Goal: Task Accomplishment & Management: Manage account settings

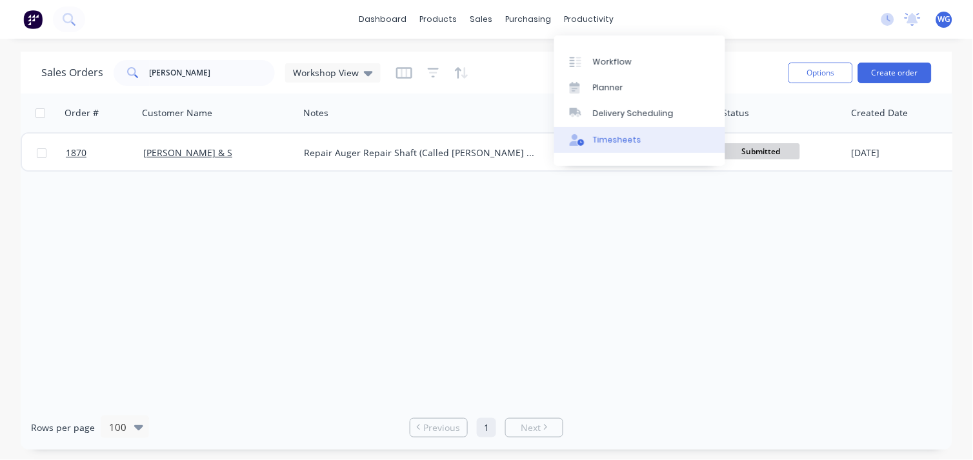
click at [614, 134] on div "Timesheets" at bounding box center [617, 140] width 48 height 12
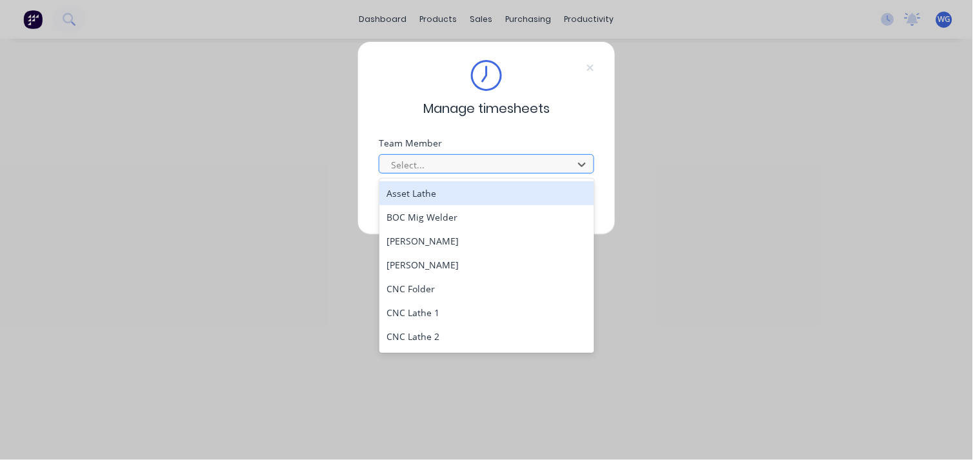
click at [415, 170] on div at bounding box center [478, 165] width 177 height 16
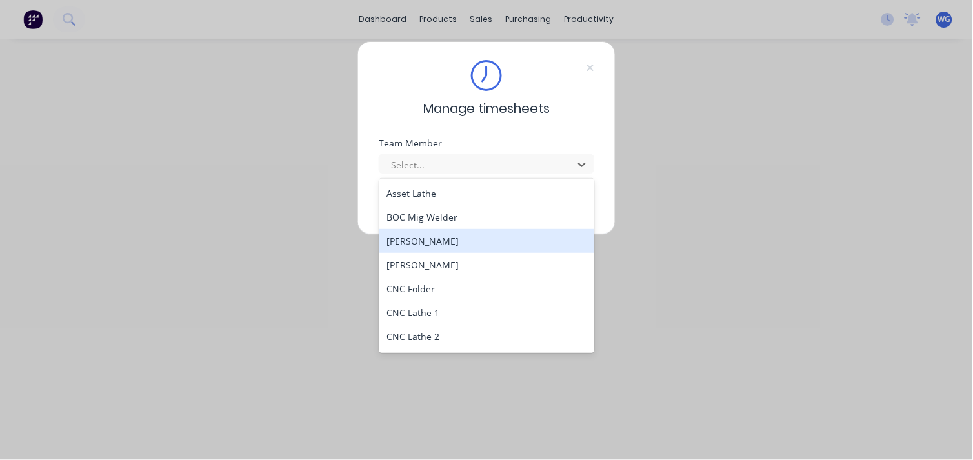
click at [420, 239] on div "[PERSON_NAME]" at bounding box center [486, 241] width 215 height 24
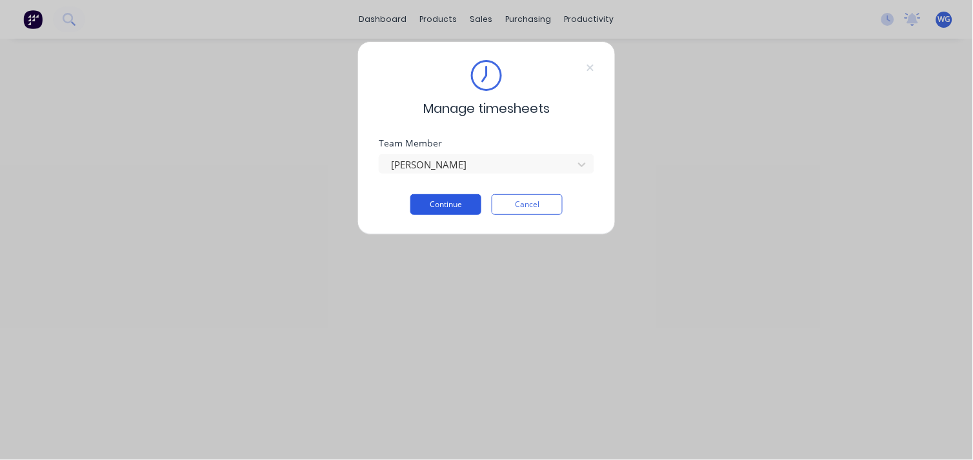
click at [426, 204] on button "Continue" at bounding box center [445, 204] width 71 height 21
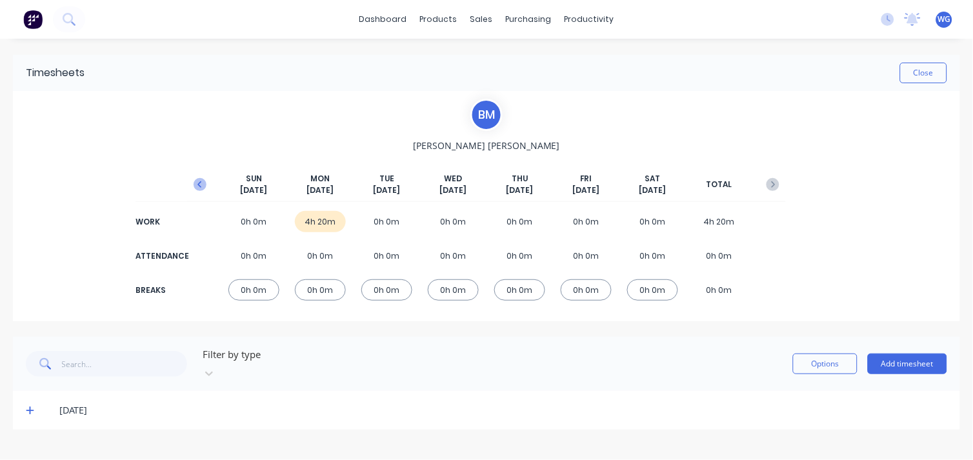
click at [201, 181] on icon "button" at bounding box center [200, 184] width 13 height 13
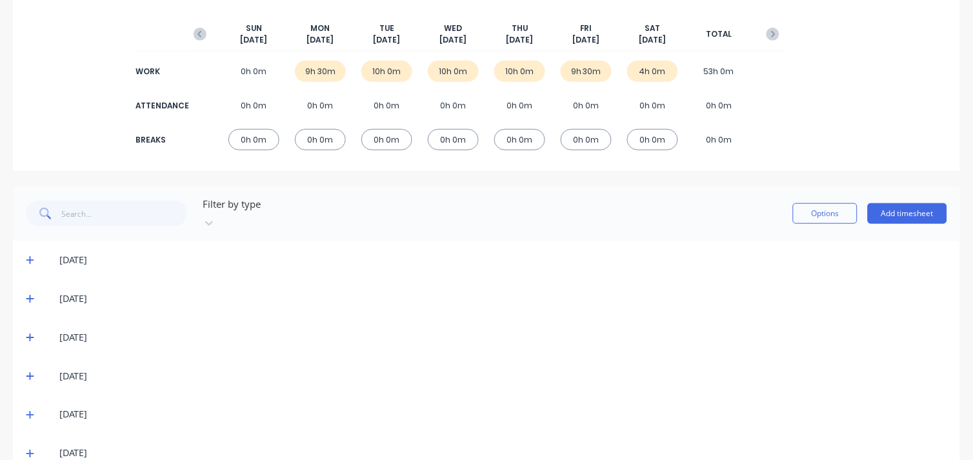
scroll to position [166, 0]
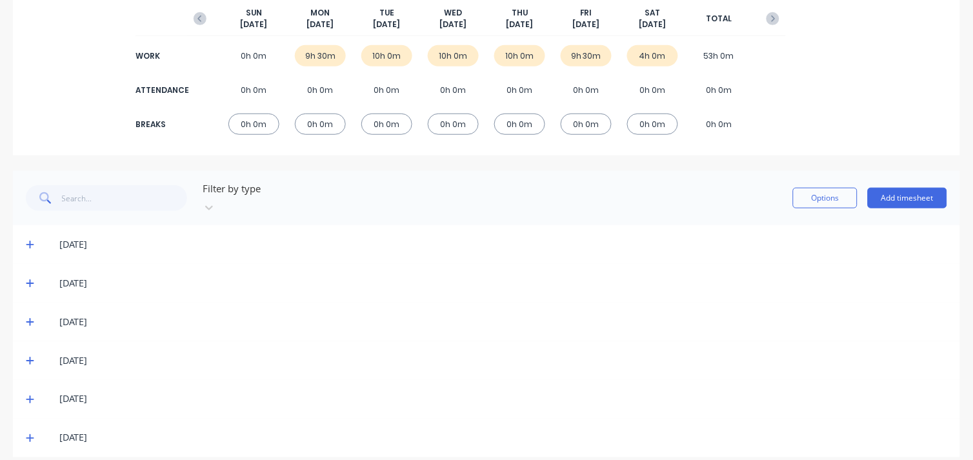
click at [27, 395] on icon at bounding box center [30, 399] width 8 height 9
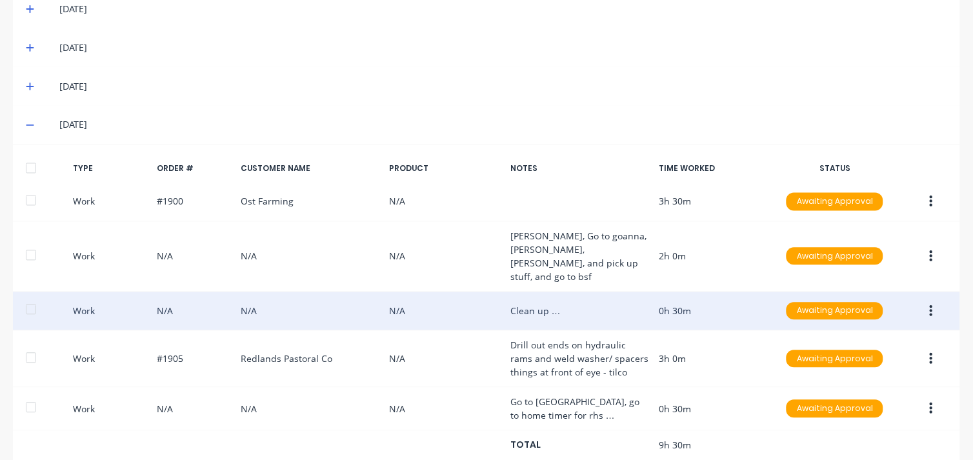
scroll to position [490, 0]
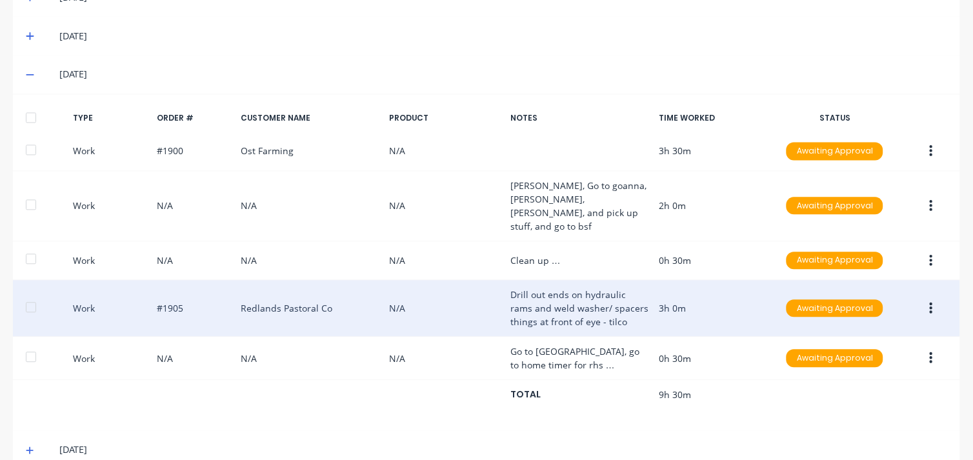
click at [263, 281] on div "Work #1905 Redlands Pastoral Co N/A Drill out ends on hydraulic rams and weld w…" at bounding box center [486, 309] width 947 height 57
click at [221, 281] on div "Work #1905 Redlands Pastoral Co N/A Drill out ends on hydraulic rams and weld w…" at bounding box center [486, 309] width 947 height 57
click at [916, 297] on button "button" at bounding box center [931, 308] width 30 height 23
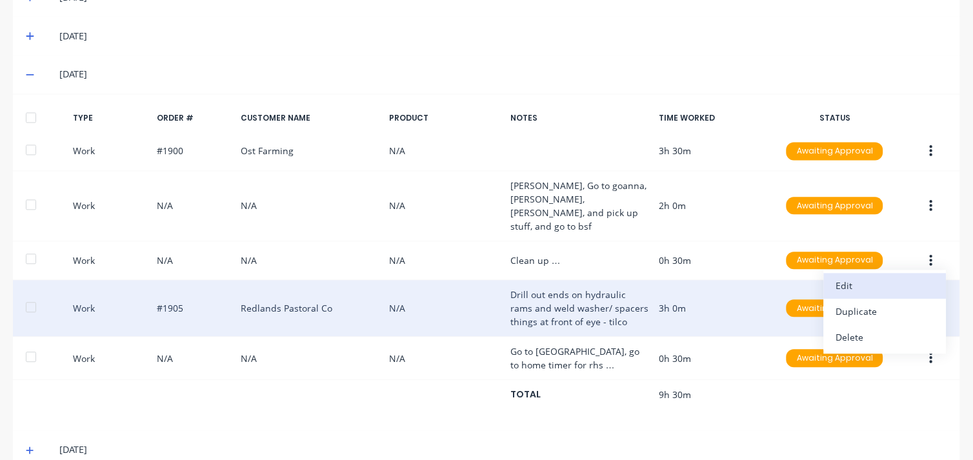
click at [836, 277] on div "Edit" at bounding box center [884, 286] width 99 height 19
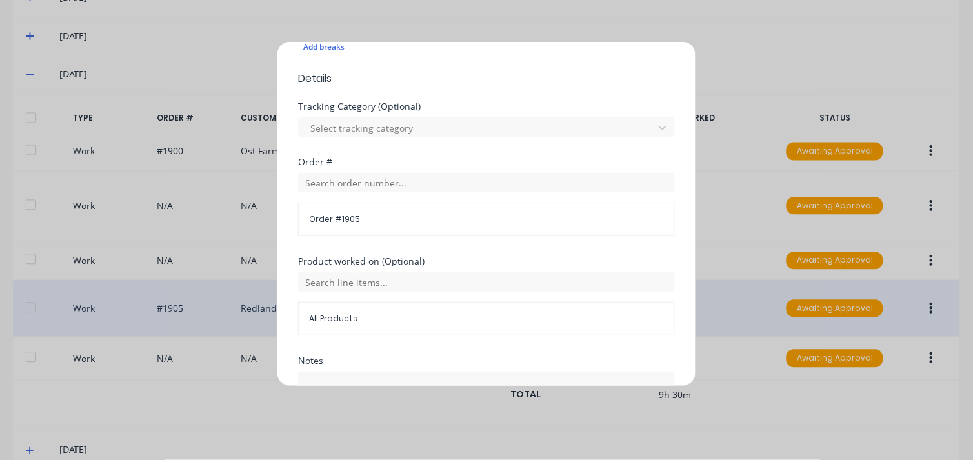
scroll to position [358, 0]
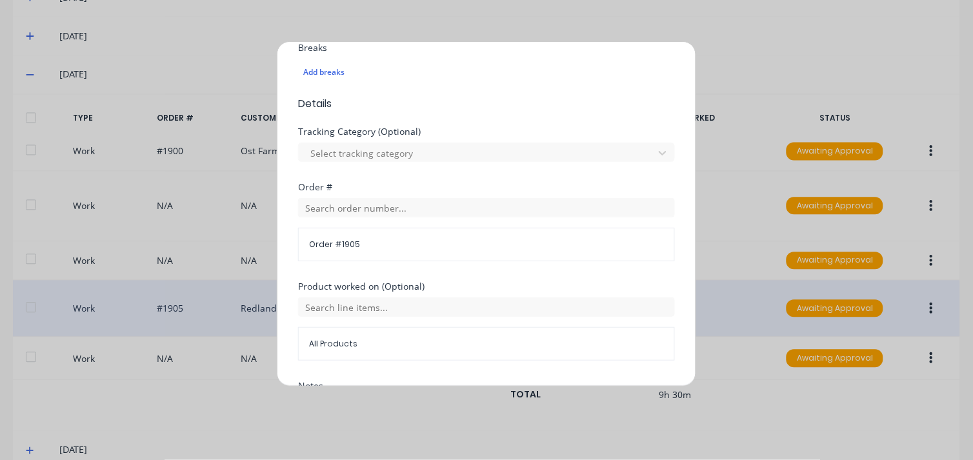
click at [639, 21] on div "Edit time tracking entry Work Attendance When Date 26/09/2025 Start time 12:00 …" at bounding box center [486, 230] width 973 height 460
click at [103, 378] on div "Edit time tracking entry Work Attendance When Date 26/09/2025 Start time 12:00 …" at bounding box center [486, 230] width 973 height 460
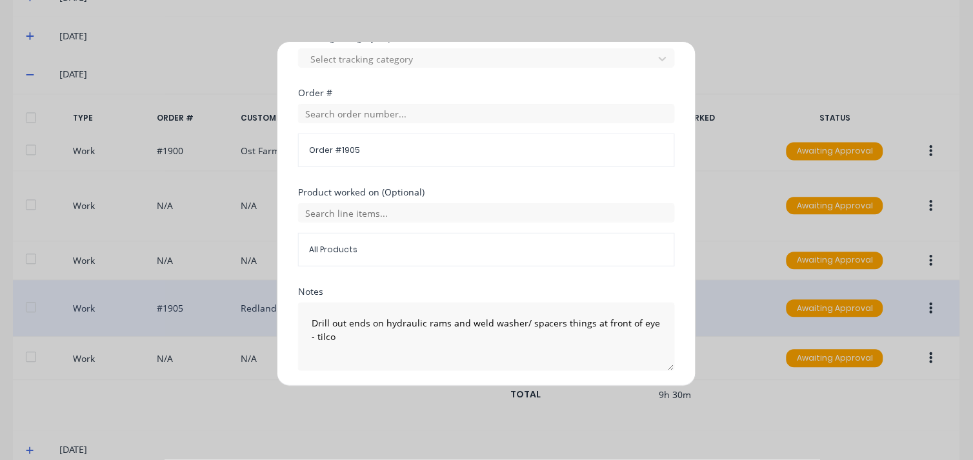
scroll to position [354, 0]
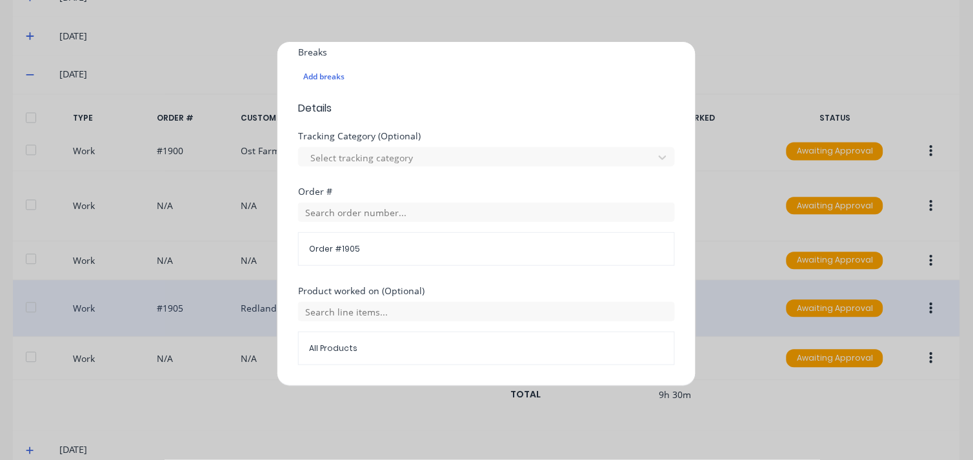
click at [370, 247] on span "Order # 1905" at bounding box center [486, 249] width 355 height 12
click at [349, 248] on span "Order # 1905" at bounding box center [486, 249] width 355 height 12
drag, startPoint x: 384, startPoint y: 248, endPoint x: 304, endPoint y: 248, distance: 80.6
click at [304, 248] on div "Order # 1905" at bounding box center [486, 249] width 377 height 34
drag, startPoint x: 304, startPoint y: 248, endPoint x: 439, endPoint y: 234, distance: 136.2
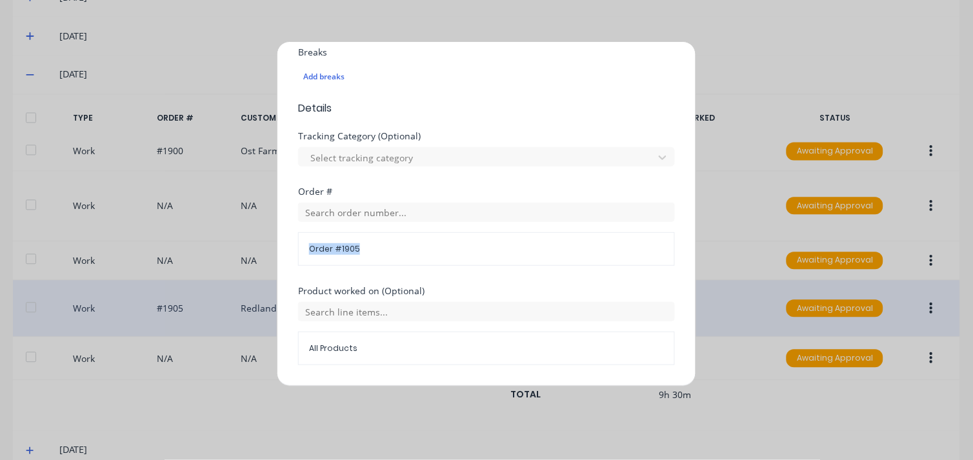
click at [439, 234] on div "Order # 1905" at bounding box center [486, 249] width 377 height 34
click at [497, 252] on span "Order # 1905" at bounding box center [486, 249] width 355 height 12
click at [691, 32] on div "Edit time tracking entry Work Attendance When Date 26/09/2025 Start time 12:00 …" at bounding box center [486, 230] width 973 height 460
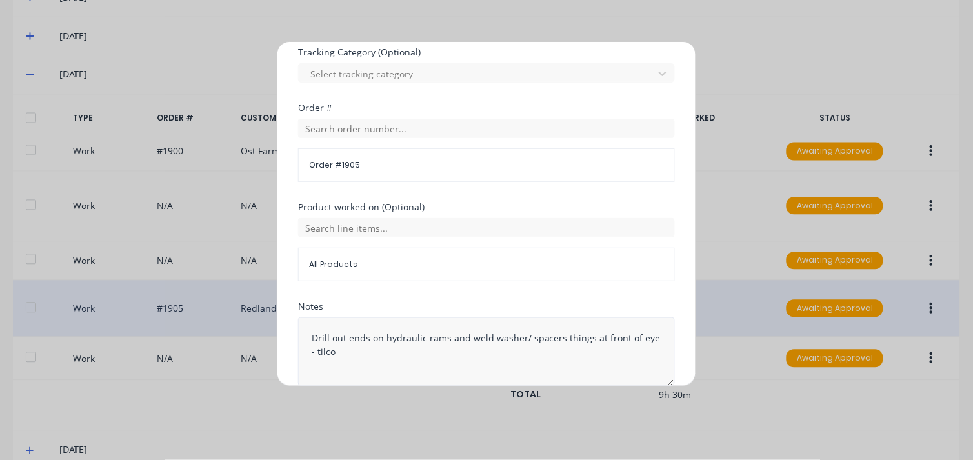
scroll to position [497, 0]
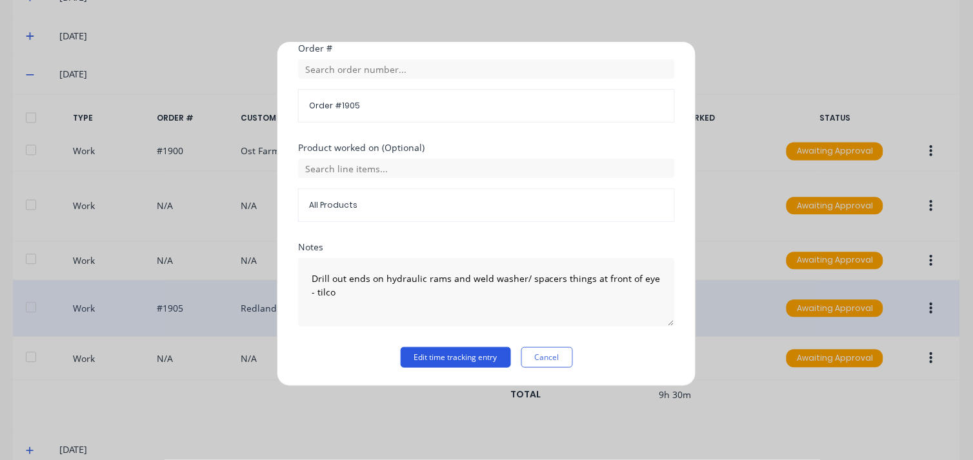
click at [474, 358] on button "Edit time tracking entry" at bounding box center [456, 357] width 110 height 21
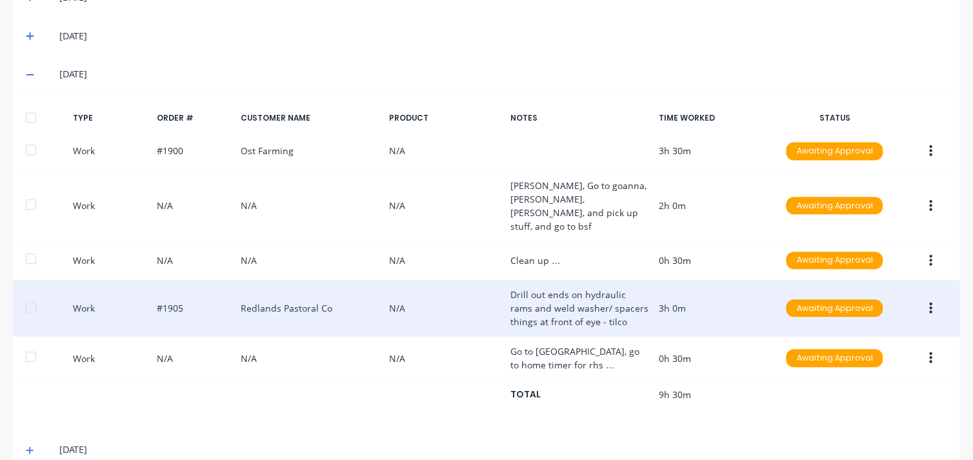
click at [928, 297] on button "button" at bounding box center [931, 308] width 30 height 23
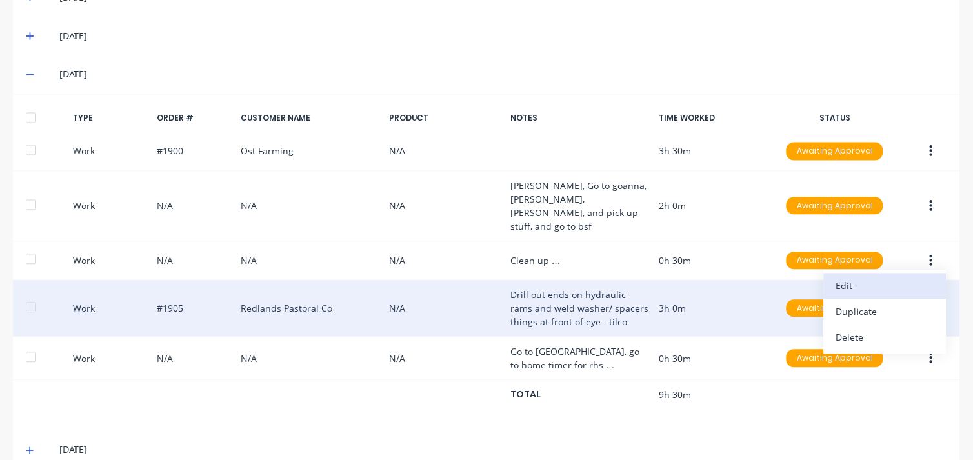
click at [848, 277] on div "Edit" at bounding box center [884, 286] width 99 height 19
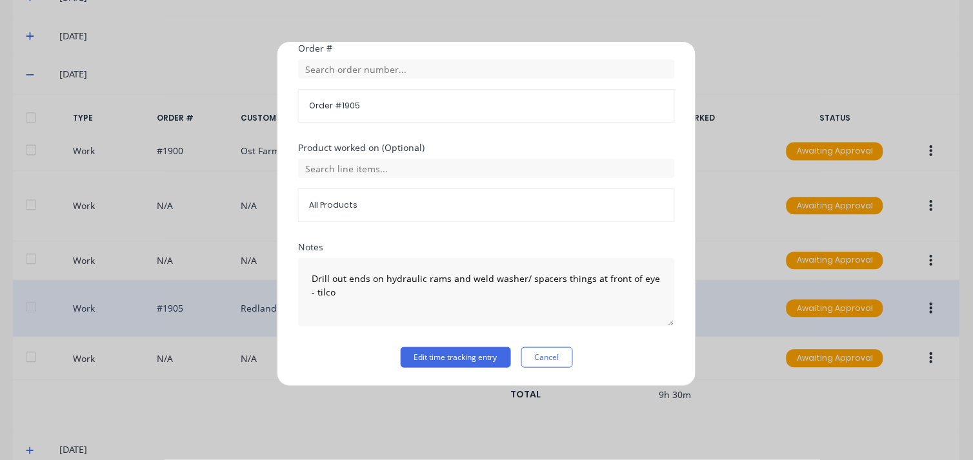
click at [350, 106] on span "Order # 1905" at bounding box center [486, 106] width 355 height 12
click at [368, 103] on span "Order # 1905" at bounding box center [486, 106] width 355 height 12
click at [458, 362] on button "Edit time tracking entry" at bounding box center [456, 357] width 110 height 21
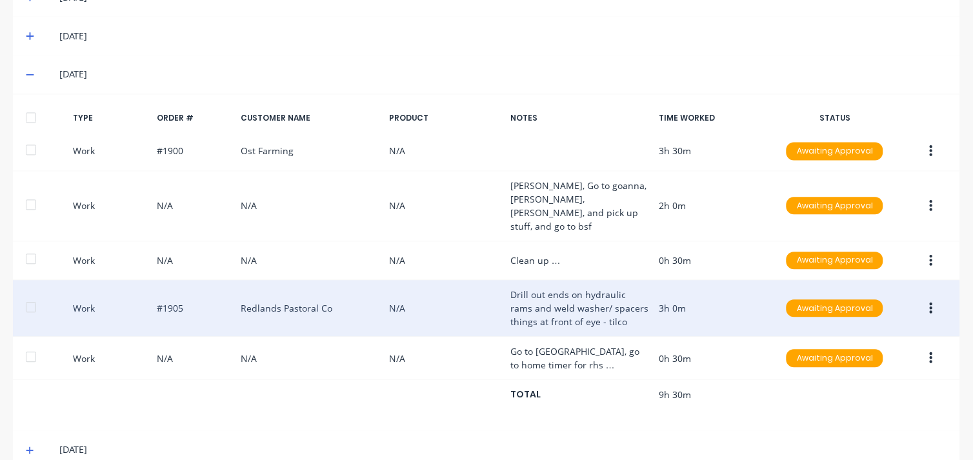
click at [275, 281] on div "Work #1905 Redlands Pastoral Co N/A Drill out ends on hydraulic rams and weld w…" at bounding box center [486, 309] width 947 height 57
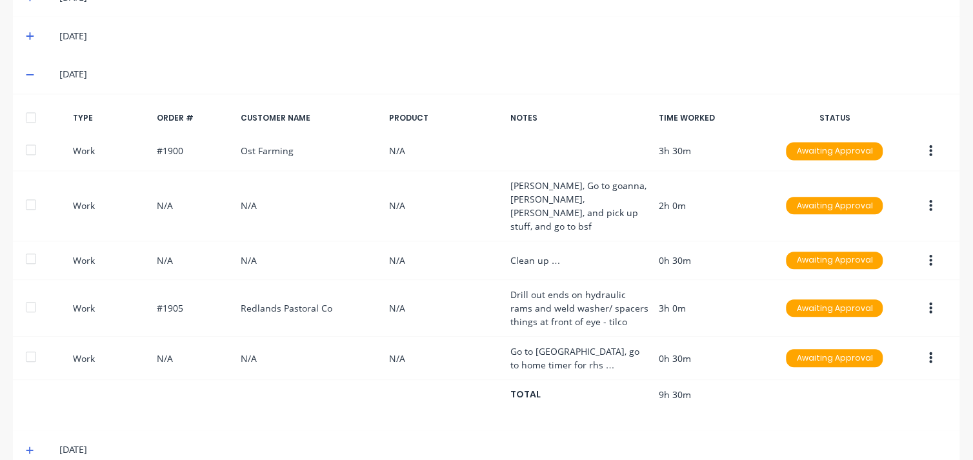
click at [76, 443] on div "27/09/25" at bounding box center [503, 450] width 888 height 14
click at [27, 446] on icon at bounding box center [30, 450] width 8 height 9
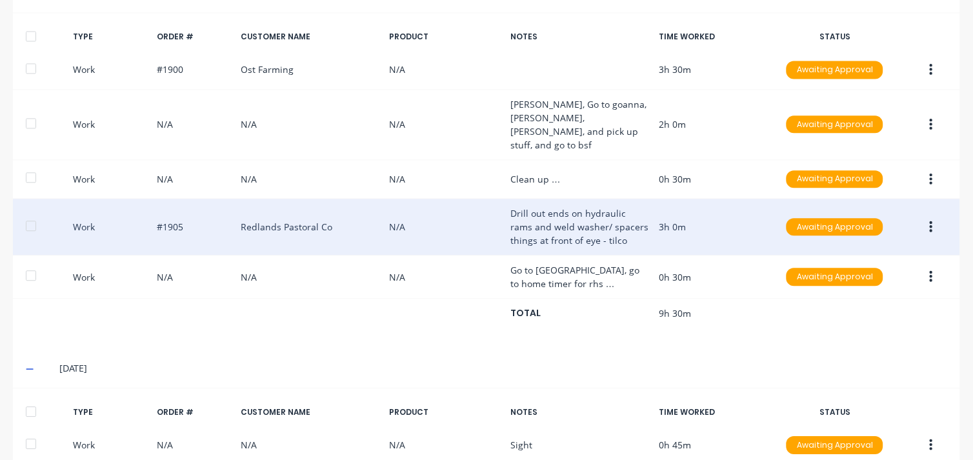
scroll to position [573, 0]
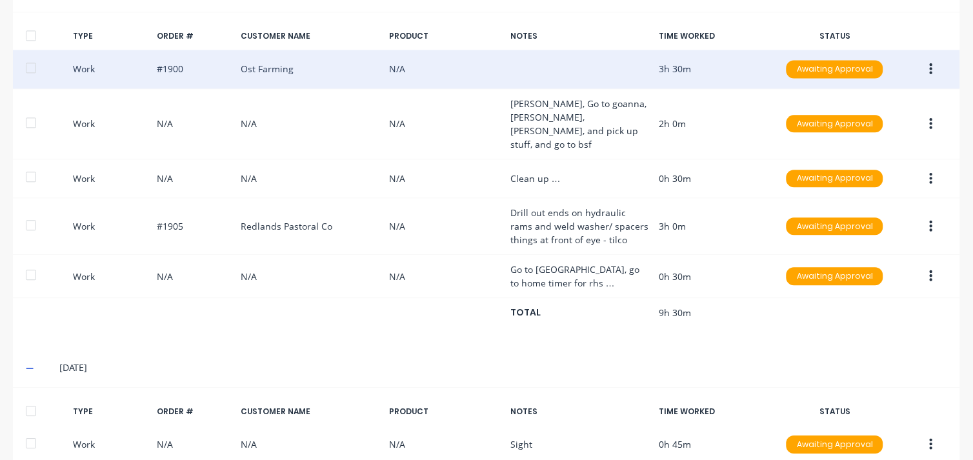
click at [276, 57] on div "Work #1900 Ost Farming N/A 3h 30m Awaiting Approval" at bounding box center [486, 69] width 947 height 39
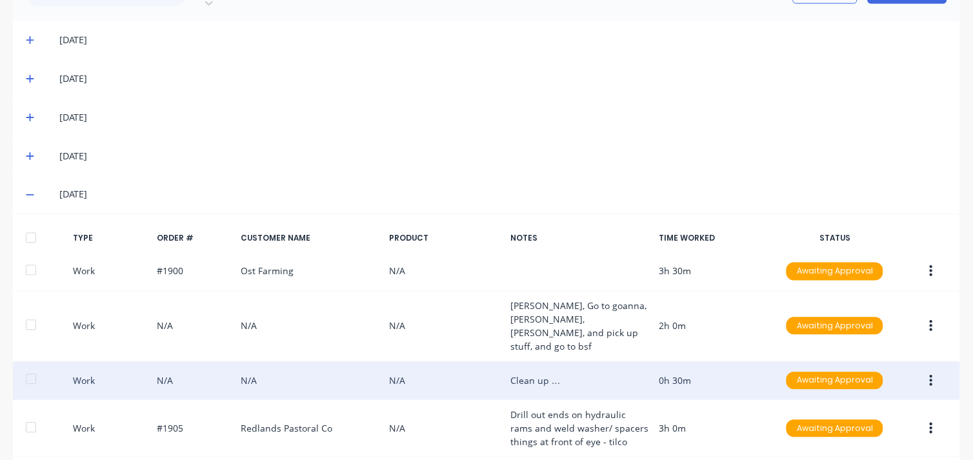
scroll to position [501, 0]
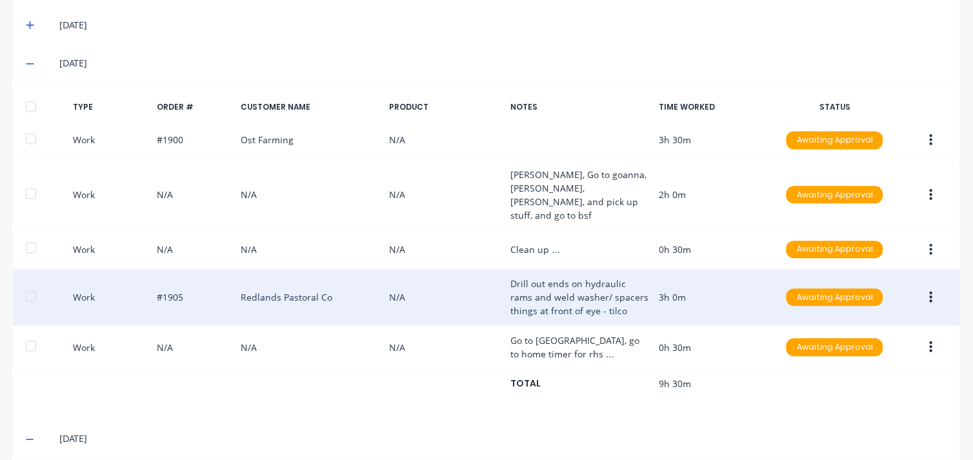
click at [566, 272] on div "Work #1905 Redlands Pastoral Co N/A Drill out ends on hydraulic rams and weld w…" at bounding box center [486, 298] width 947 height 57
drag, startPoint x: 566, startPoint y: 272, endPoint x: 538, endPoint y: 259, distance: 30.3
click at [538, 270] on div "Work #1905 Redlands Pastoral Co N/A Drill out ends on hydraulic rams and weld w…" at bounding box center [486, 298] width 947 height 57
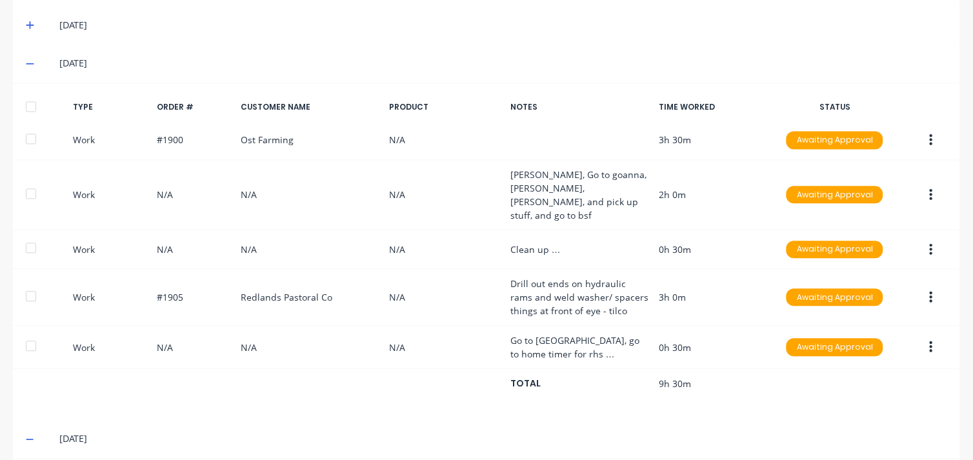
click at [924, 286] on button "button" at bounding box center [931, 297] width 30 height 23
click at [609, 280] on div "Work #1905 Redlands Pastoral Co N/A Drill out ends on hydraulic rams and weld w…" at bounding box center [486, 298] width 947 height 57
drag, startPoint x: 617, startPoint y: 280, endPoint x: 500, endPoint y: 255, distance: 120.1
click at [500, 270] on div "Work #1905 Redlands Pastoral Co N/A Drill out ends on hydraulic rams and weld w…" at bounding box center [486, 298] width 947 height 57
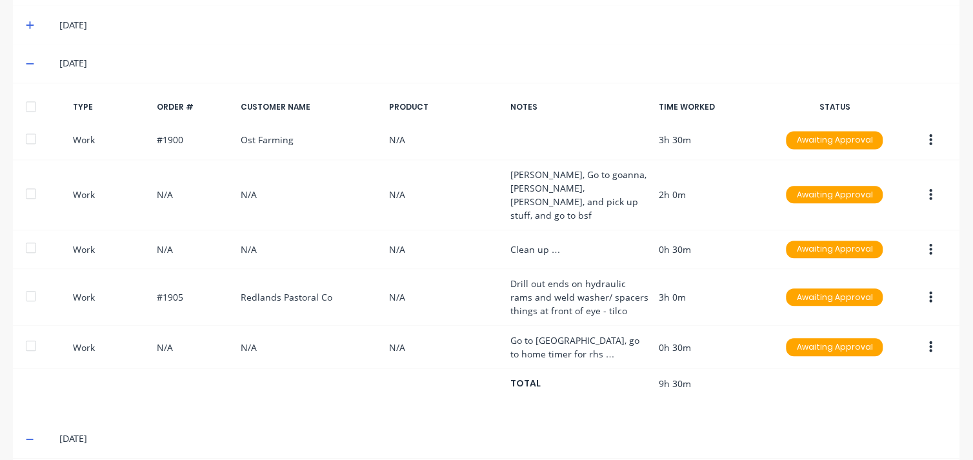
click at [500, 270] on div "Work #1905 Redlands Pastoral Co N/A Drill out ends on hydraulic rams and weld w…" at bounding box center [486, 298] width 947 height 57
click at [926, 286] on button "button" at bounding box center [931, 297] width 30 height 23
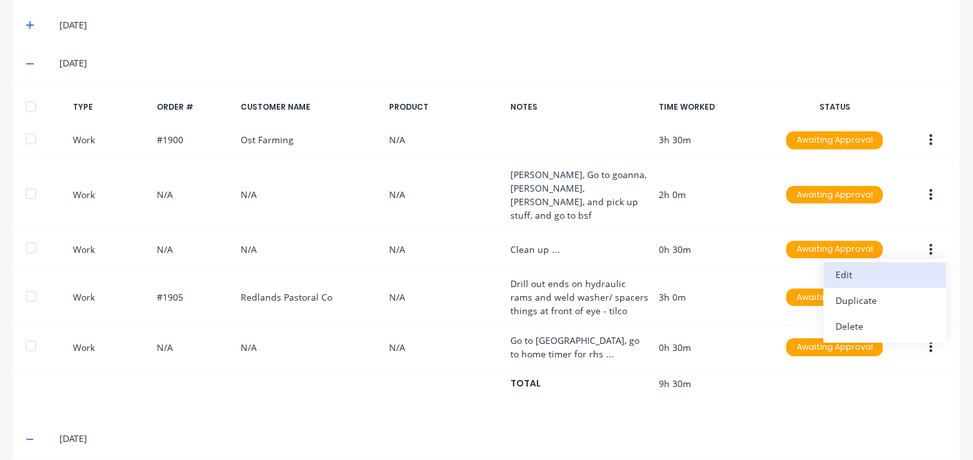
click at [844, 266] on div "Edit" at bounding box center [884, 275] width 99 height 19
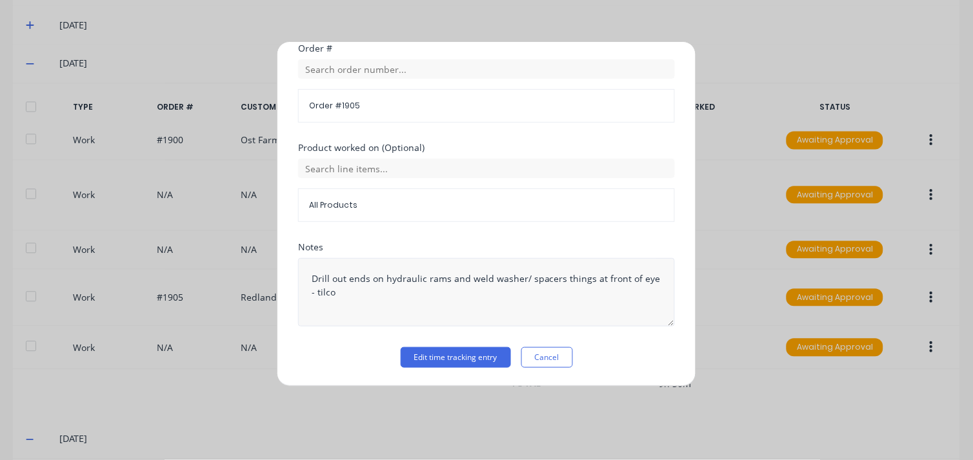
scroll to position [497, 0]
drag, startPoint x: 346, startPoint y: 295, endPoint x: 301, endPoint y: 278, distance: 48.4
click at [301, 278] on textarea "Drill out ends on hydraulic rams and weld washer/ spacers things at front of ey…" at bounding box center [486, 292] width 377 height 68
click at [546, 360] on button "Cancel" at bounding box center [547, 357] width 52 height 21
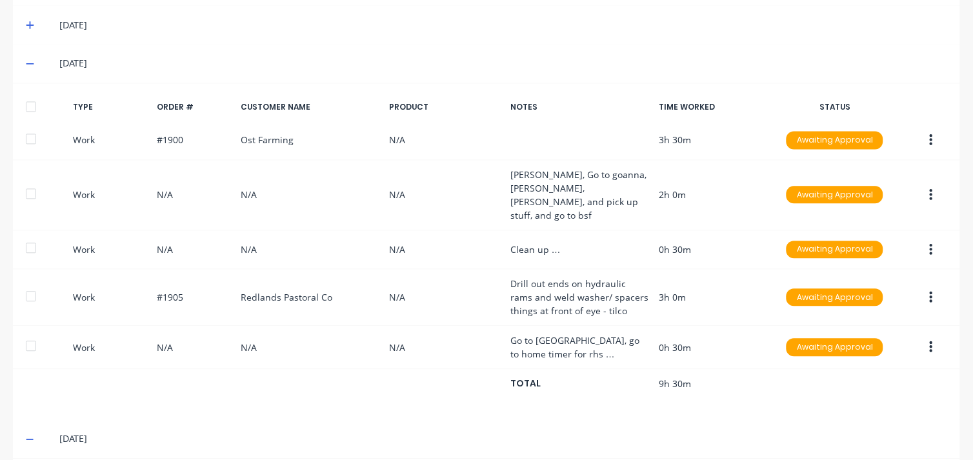
click at [924, 286] on button "button" at bounding box center [931, 297] width 30 height 23
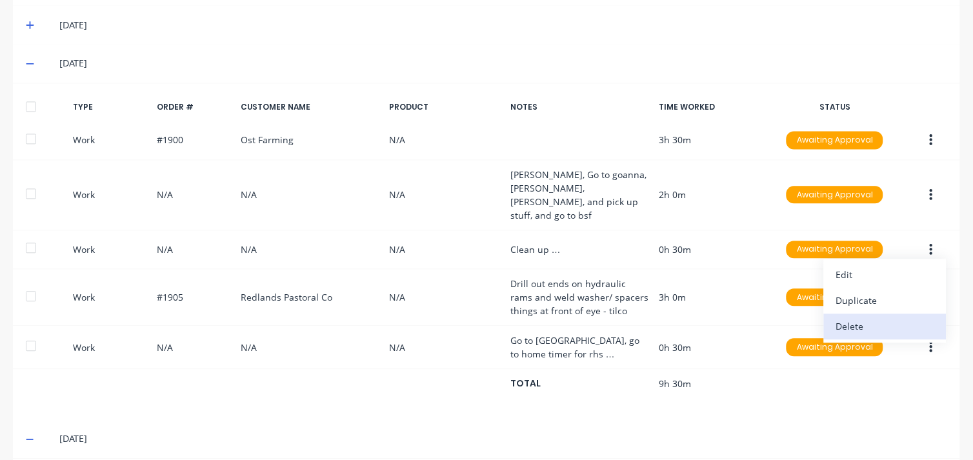
click at [841, 317] on div "Delete" at bounding box center [884, 326] width 99 height 19
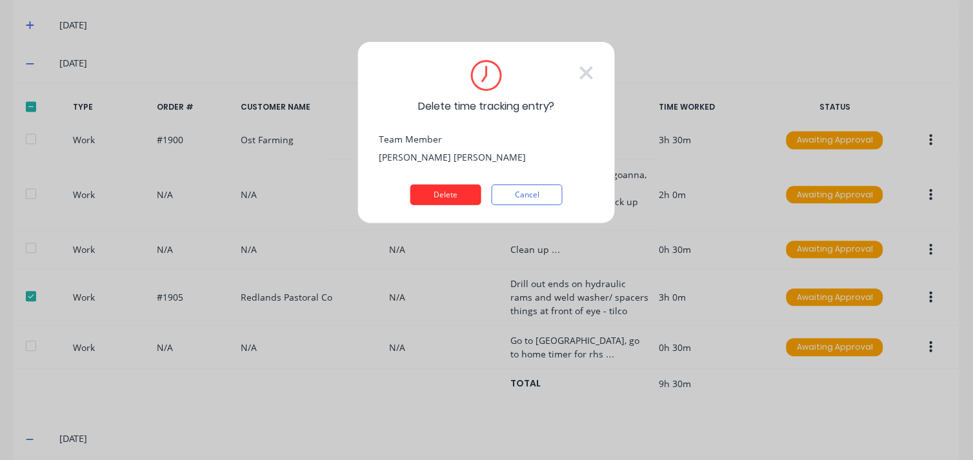
click at [460, 198] on button "Delete" at bounding box center [445, 194] width 71 height 21
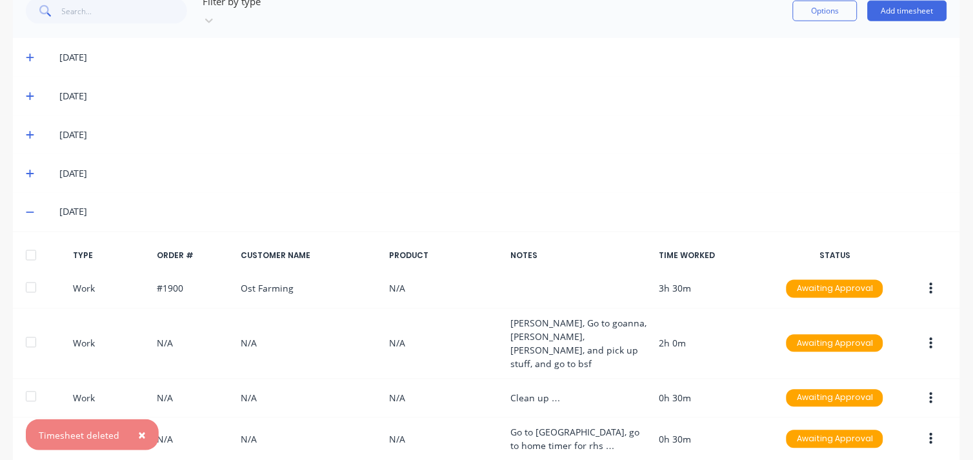
scroll to position [281, 0]
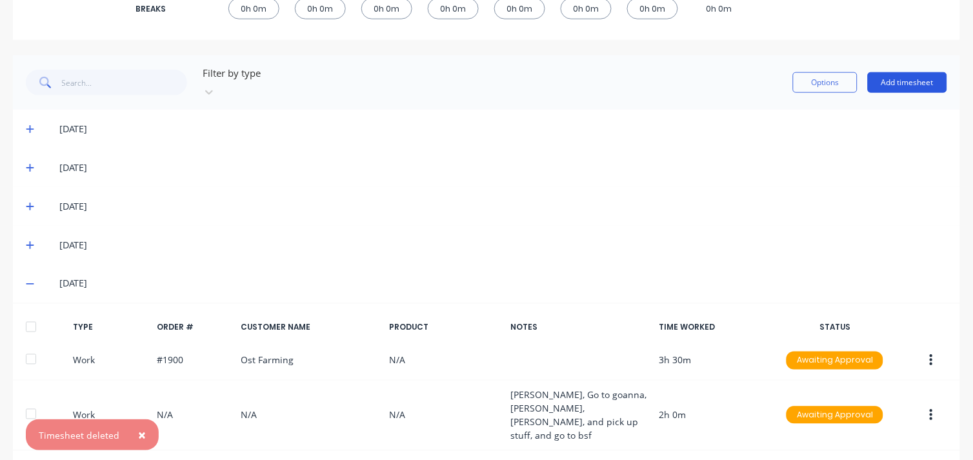
click at [912, 76] on button "Add timesheet" at bounding box center [907, 82] width 79 height 21
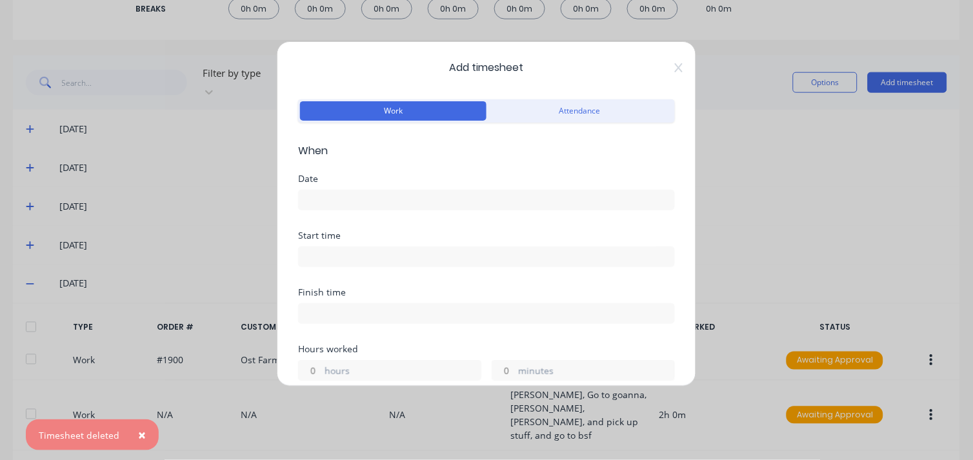
click at [311, 192] on input at bounding box center [486, 199] width 375 height 19
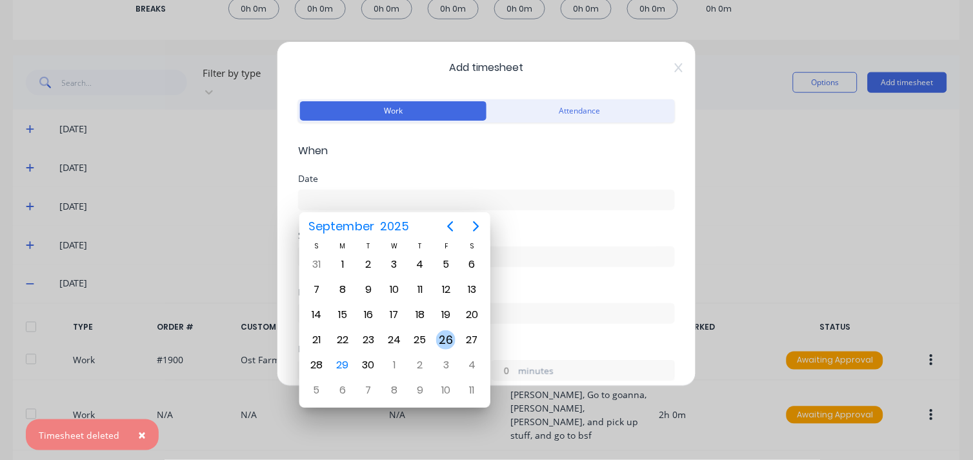
click at [443, 332] on div "26" at bounding box center [445, 339] width 19 height 19
type input "26/09/2025"
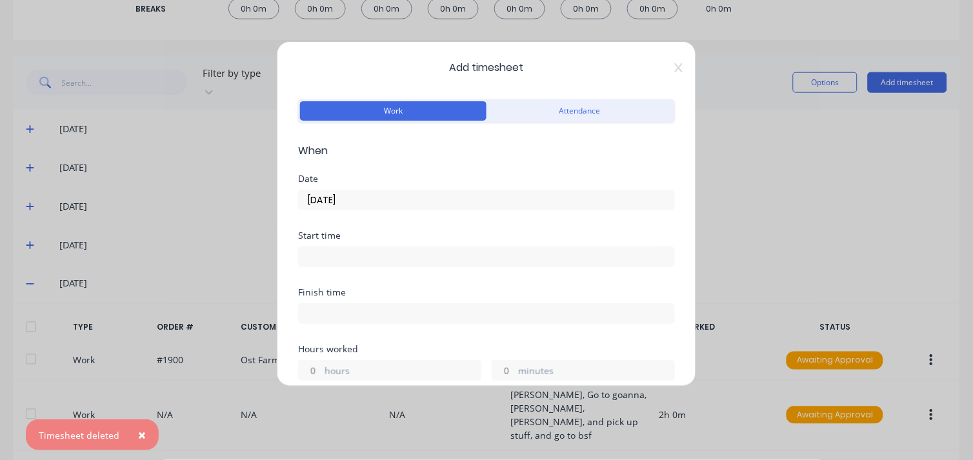
click at [306, 258] on input at bounding box center [486, 256] width 375 height 19
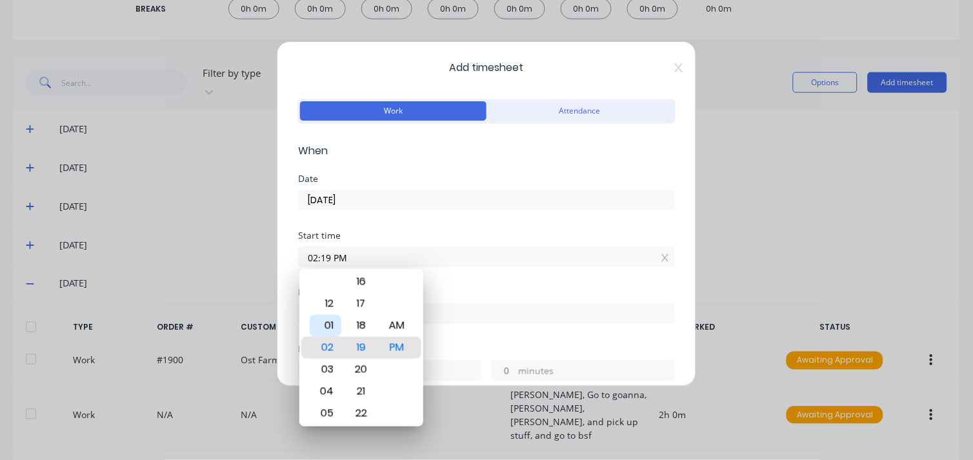
click at [329, 324] on div "01" at bounding box center [326, 326] width 32 height 22
drag, startPoint x: 362, startPoint y: 287, endPoint x: 347, endPoint y: 450, distance: 163.2
click at [347, 450] on body "dashboard products sales purchasing productivity dashboard products Product Cat…" at bounding box center [486, 230] width 973 height 460
drag, startPoint x: 357, startPoint y: 297, endPoint x: 371, endPoint y: 428, distance: 131.7
click at [371, 428] on body "dashboard products sales purchasing productivity dashboard products Product Cat…" at bounding box center [486, 230] width 973 height 460
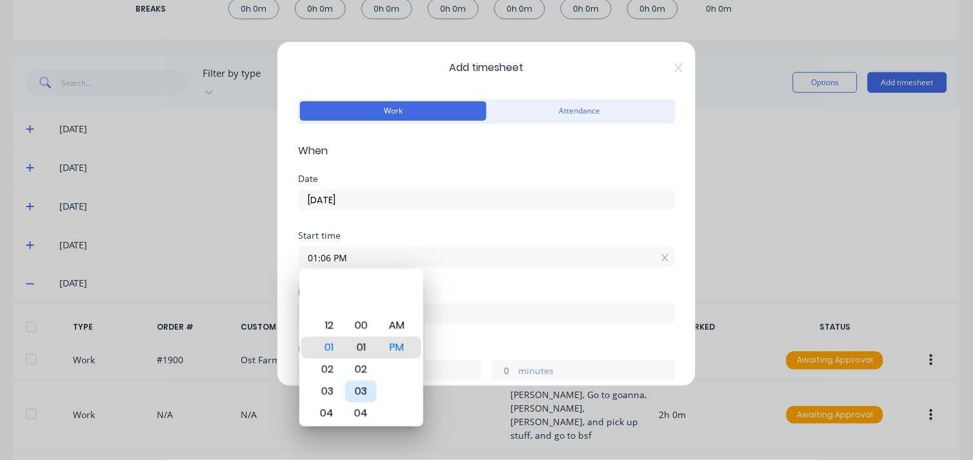
drag, startPoint x: 361, startPoint y: 284, endPoint x: 370, endPoint y: 389, distance: 104.8
click at [370, 389] on div "03" at bounding box center [361, 392] width 32 height 22
click at [359, 336] on div "00" at bounding box center [361, 326] width 32 height 22
type input "01:00 PM"
click at [448, 307] on input at bounding box center [486, 313] width 375 height 19
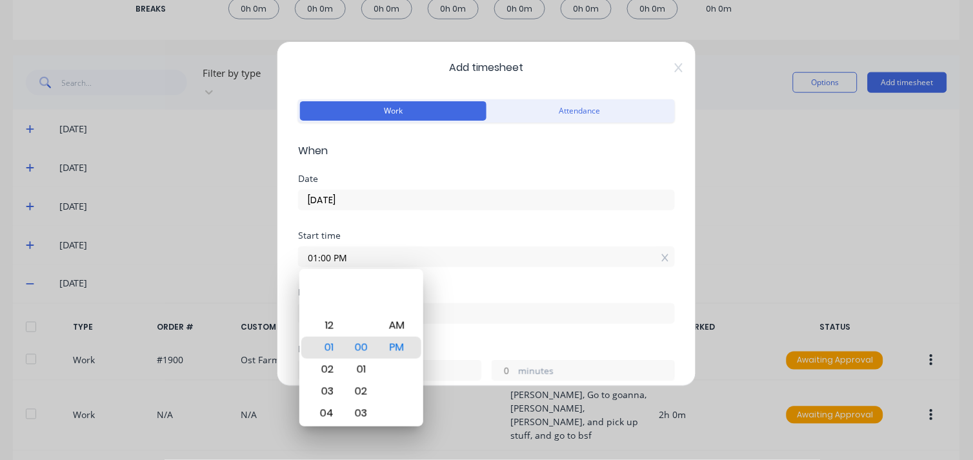
type input "02:19 PM"
type input "1"
type input "19"
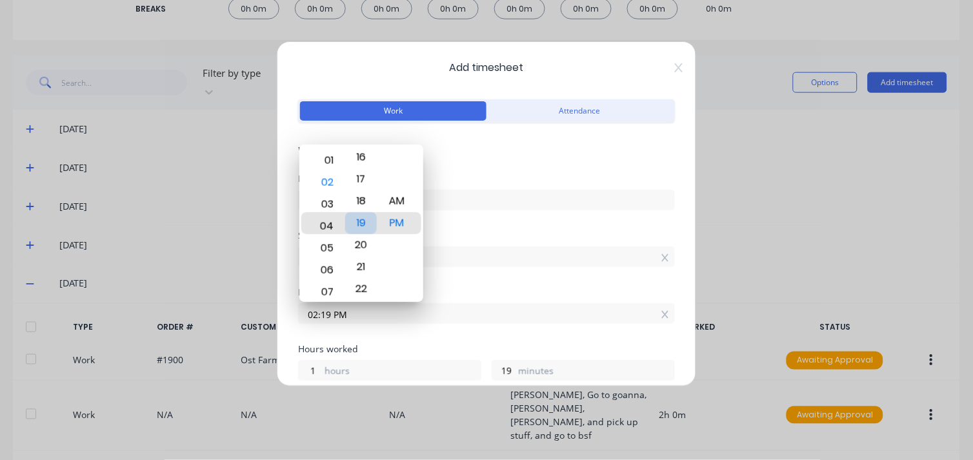
drag, startPoint x: 327, startPoint y: 255, endPoint x: 352, endPoint y: 215, distance: 47.5
click at [352, 215] on div "12 01 02 03 04 05 06 07 08 09 10 11 00 01 02 03 04 05 06 07 08 09 10 11 12 13 1…" at bounding box center [361, 223] width 124 height 157
type input "04:19 PM"
type input "3"
drag, startPoint x: 357, startPoint y: 189, endPoint x: 368, endPoint y: 314, distance: 125.6
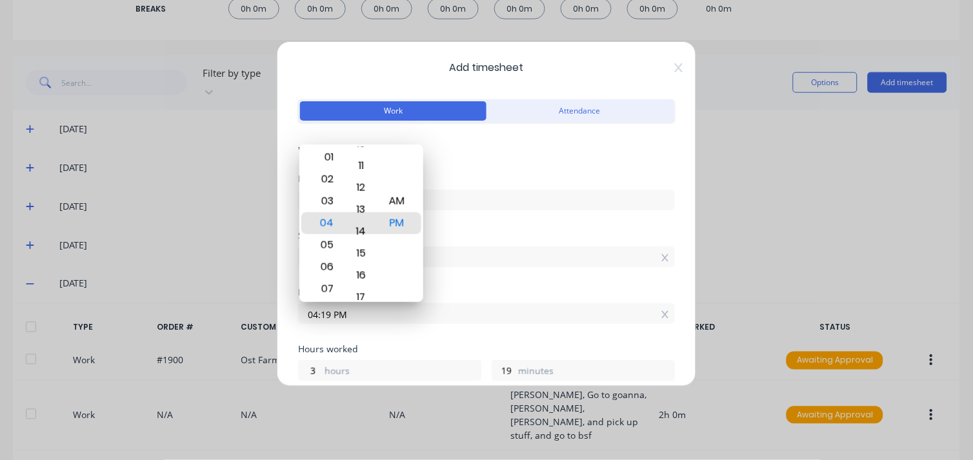
click at [368, 314] on body "dashboard products sales purchasing productivity dashboard products Product Cat…" at bounding box center [486, 230] width 973 height 460
type input "04:13 PM"
type input "13"
drag, startPoint x: 357, startPoint y: 183, endPoint x: 369, endPoint y: 307, distance: 124.4
click at [369, 307] on body "dashboard products sales purchasing productivity dashboard products Product Cat…" at bounding box center [486, 230] width 973 height 460
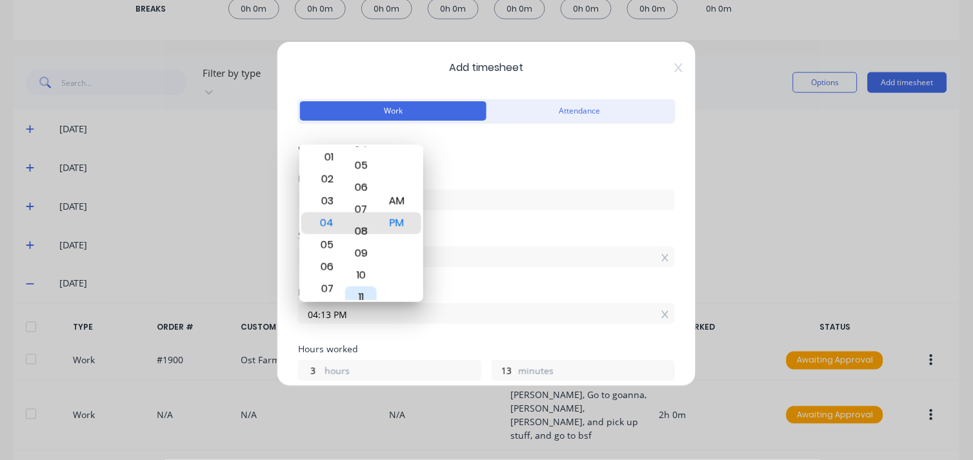
type input "04:07 PM"
type input "7"
drag, startPoint x: 361, startPoint y: 203, endPoint x: 366, endPoint y: 332, distance: 129.8
click at [366, 332] on body "dashboard products sales purchasing productivity dashboard products Product Cat…" at bounding box center [486, 230] width 973 height 460
type input "04:00 PM"
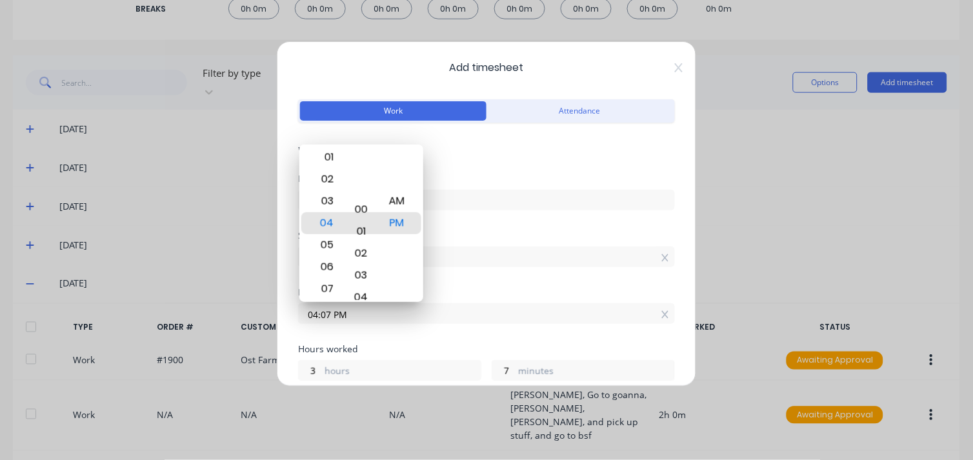
type input "0"
click at [450, 268] on div "Start time 01:00 PM" at bounding box center [486, 259] width 377 height 57
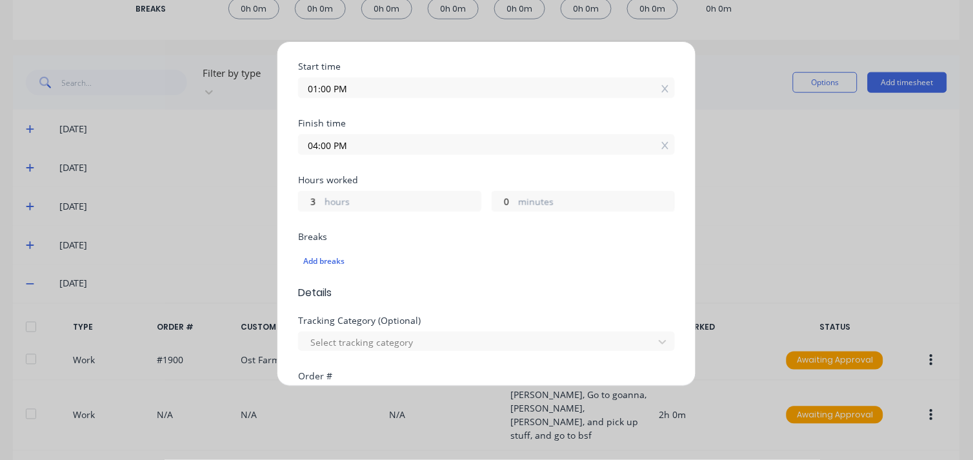
scroll to position [286, 0]
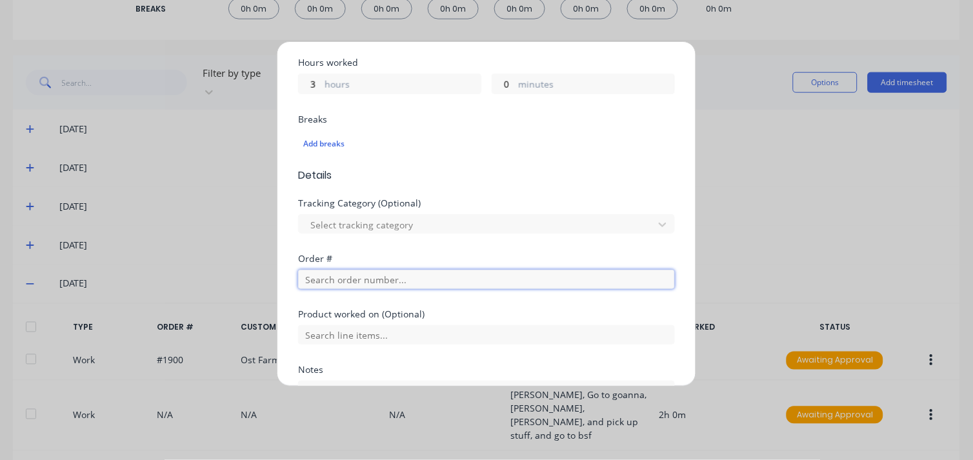
click at [323, 284] on input "text" at bounding box center [486, 279] width 377 height 19
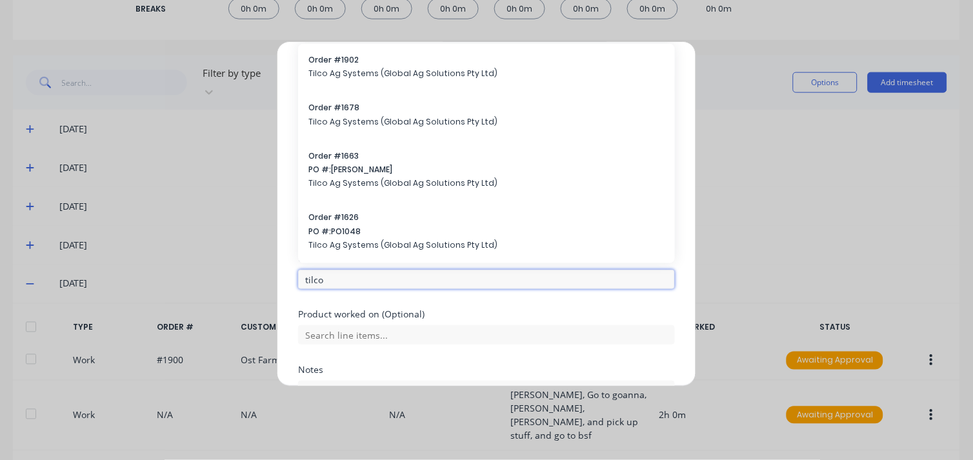
type input "tilco"
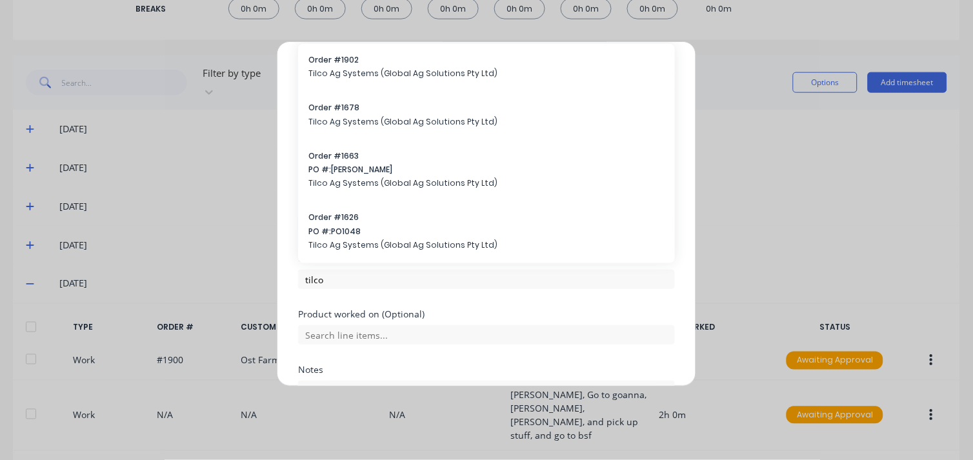
click at [798, 137] on div "Add timesheet Work Attendance When Date 26/09/2025 Start time 01:00 PM Finish t…" at bounding box center [486, 230] width 973 height 460
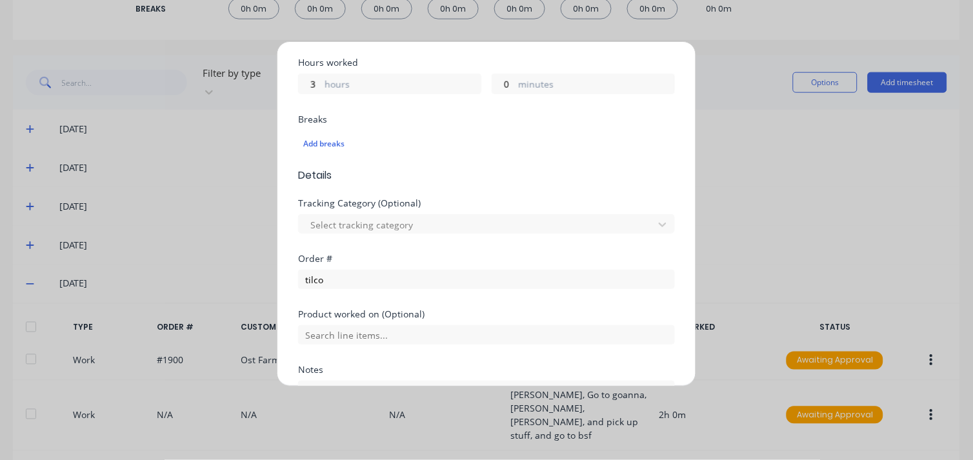
click at [771, 175] on div "Add timesheet Work Attendance When Date 26/09/2025 Start time 01:00 PM Finish t…" at bounding box center [486, 230] width 973 height 460
click at [724, 150] on div "Add timesheet Work Attendance When Date 26/09/2025 Start time 01:00 PM Finish t…" at bounding box center [486, 230] width 973 height 460
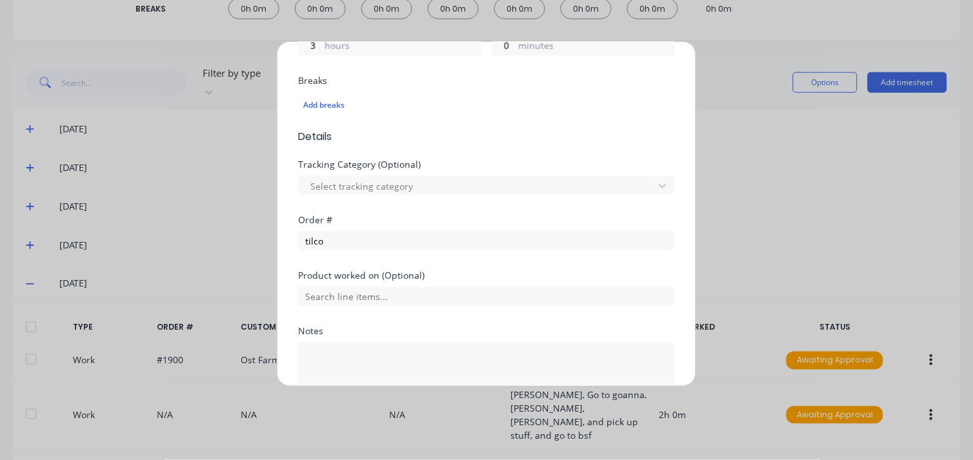
scroll to position [409, 0]
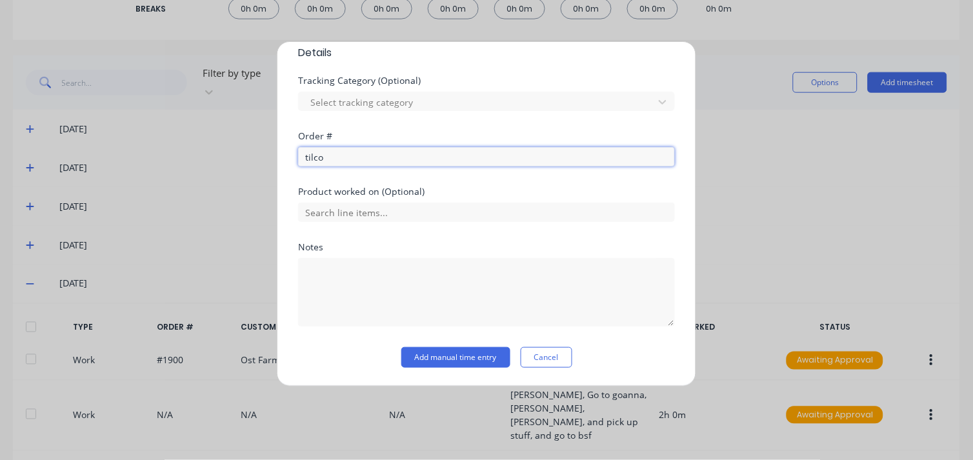
drag, startPoint x: 348, startPoint y: 157, endPoint x: 297, endPoint y: 157, distance: 51.0
click at [297, 157] on div "Add timesheet Work Attendance When Date 26/09/2025 Start time 01:00 PM Finish t…" at bounding box center [486, 213] width 419 height 345
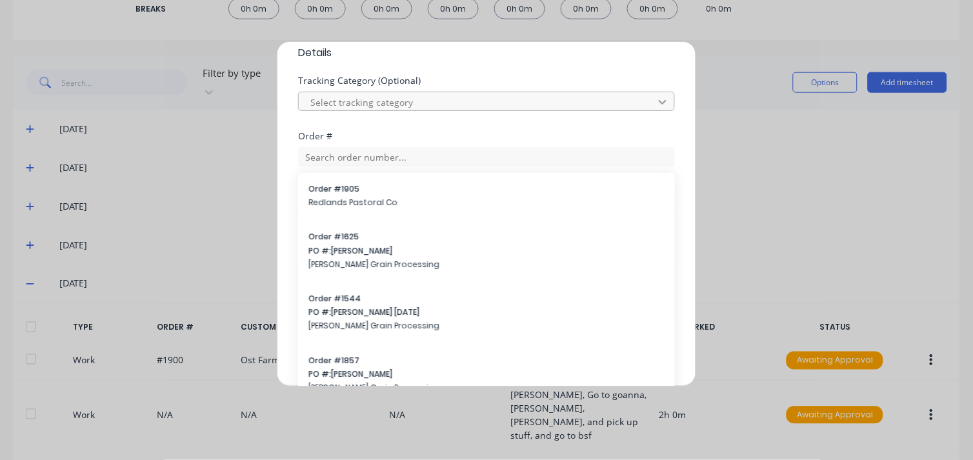
click at [662, 102] on div at bounding box center [662, 102] width 23 height 21
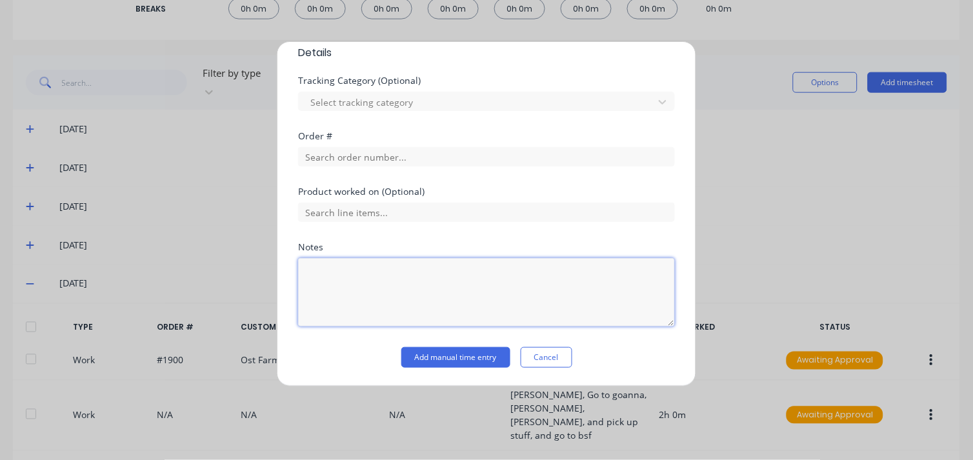
click at [504, 320] on textarea at bounding box center [486, 292] width 377 height 68
type textarea "t"
paste textarea "Drill out ends on hydraulic rams and weld washer/ spacers things at front of ey…"
type textarea "Drill out ends on hydraulic rams and weld washer/ spacers things at front of ey…"
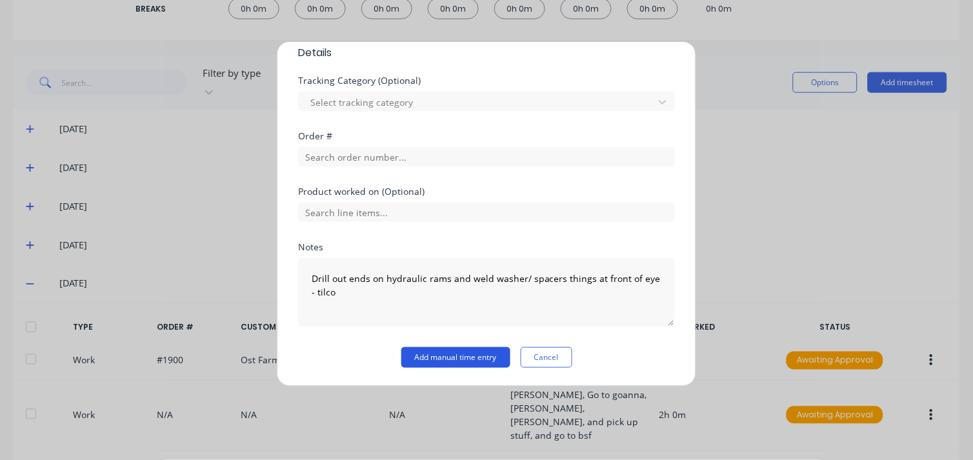
click at [481, 354] on button "Add manual time entry" at bounding box center [455, 357] width 109 height 21
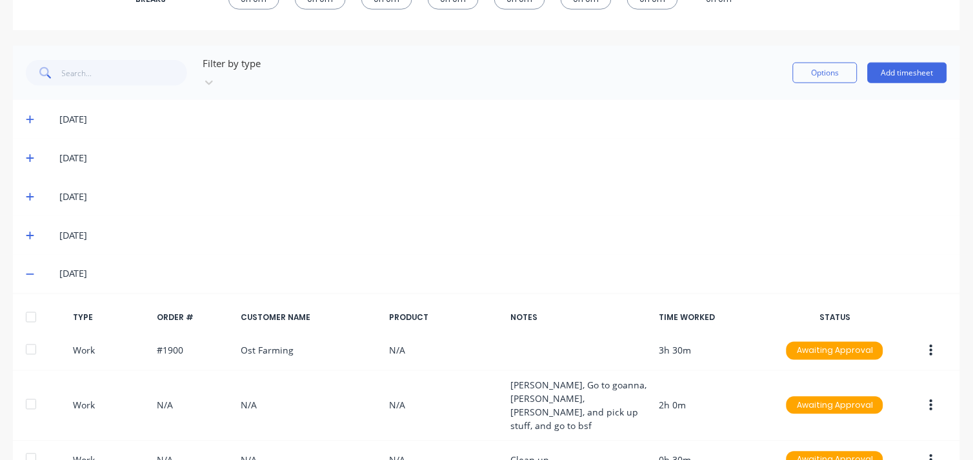
scroll to position [138, 0]
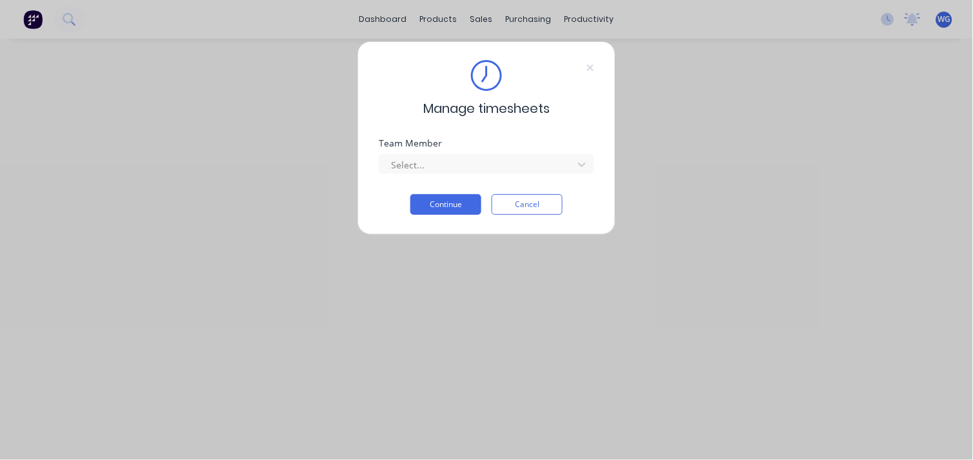
click at [480, 14] on div "Manage timesheets Team Member Select... Continue Cancel" at bounding box center [486, 230] width 973 height 460
click at [544, 208] on button "Cancel" at bounding box center [527, 204] width 71 height 21
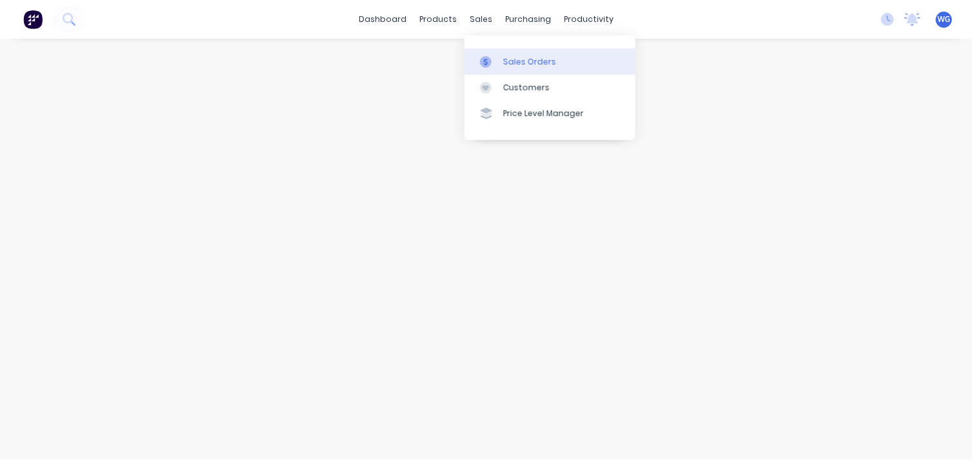
click at [494, 56] on div at bounding box center [489, 62] width 19 height 12
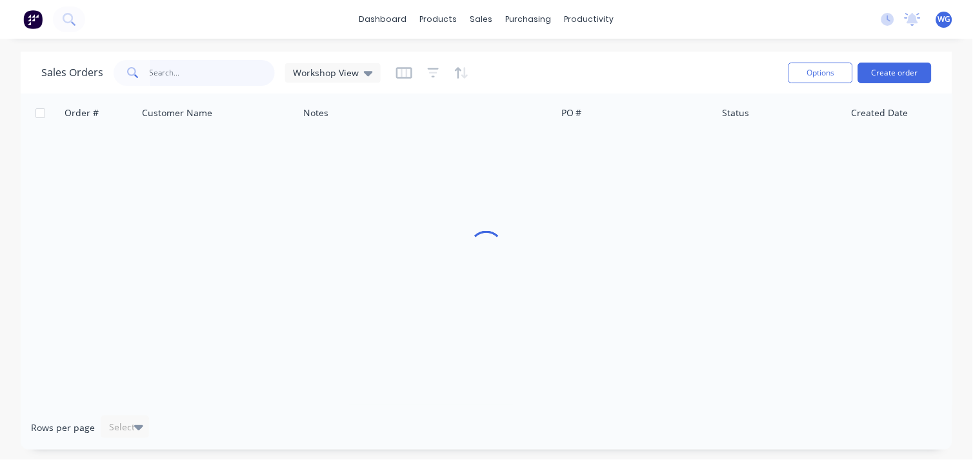
click at [150, 76] on input "text" at bounding box center [213, 73] width 126 height 26
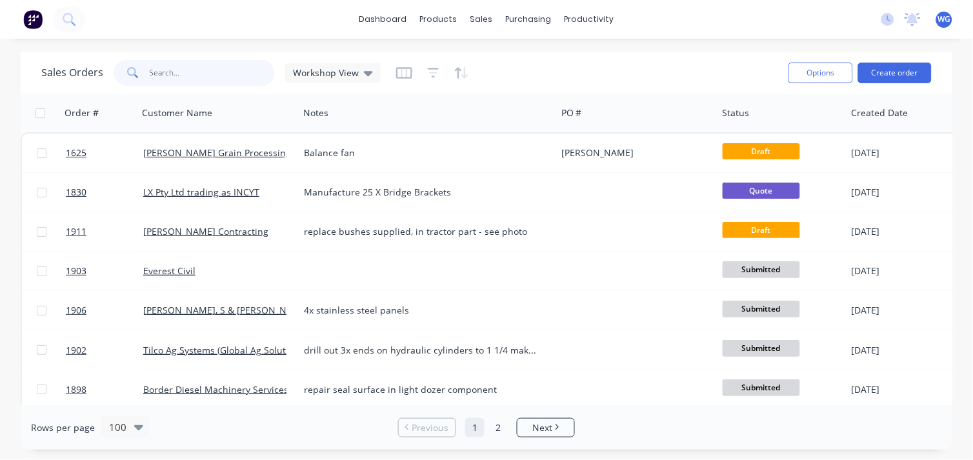
click at [150, 76] on input "text" at bounding box center [213, 73] width 126 height 26
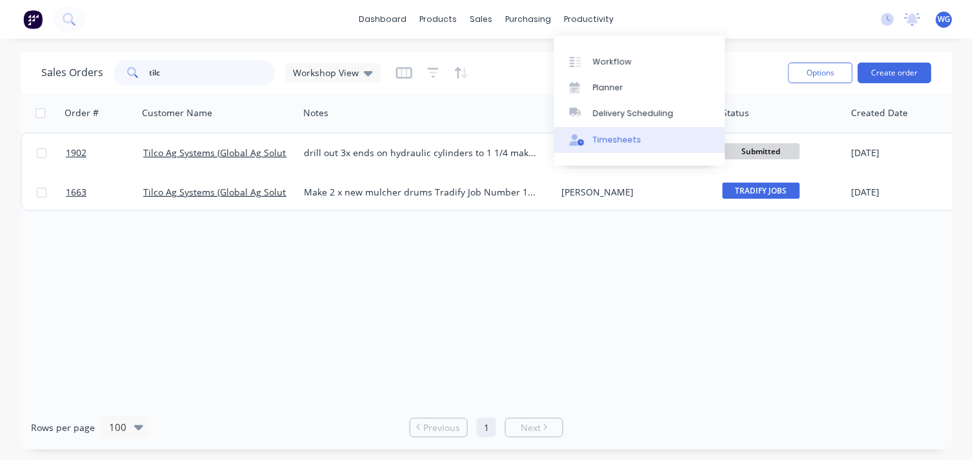
type input "tilc"
click at [617, 134] on div "Timesheets" at bounding box center [617, 140] width 48 height 12
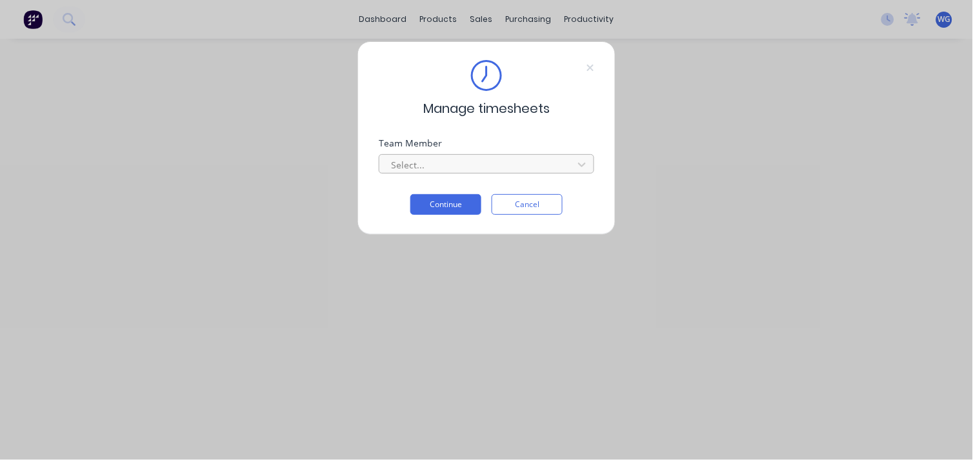
click at [435, 163] on div at bounding box center [478, 165] width 177 height 16
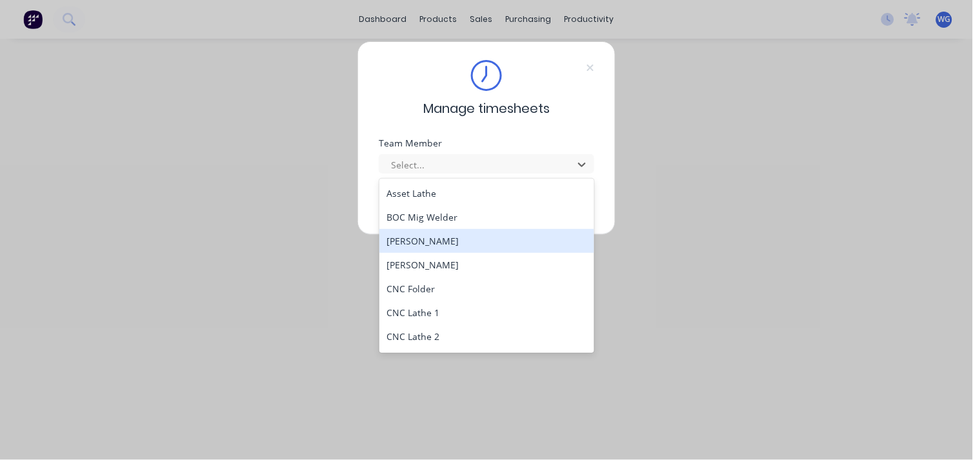
click at [417, 237] on div "[PERSON_NAME]" at bounding box center [486, 241] width 215 height 24
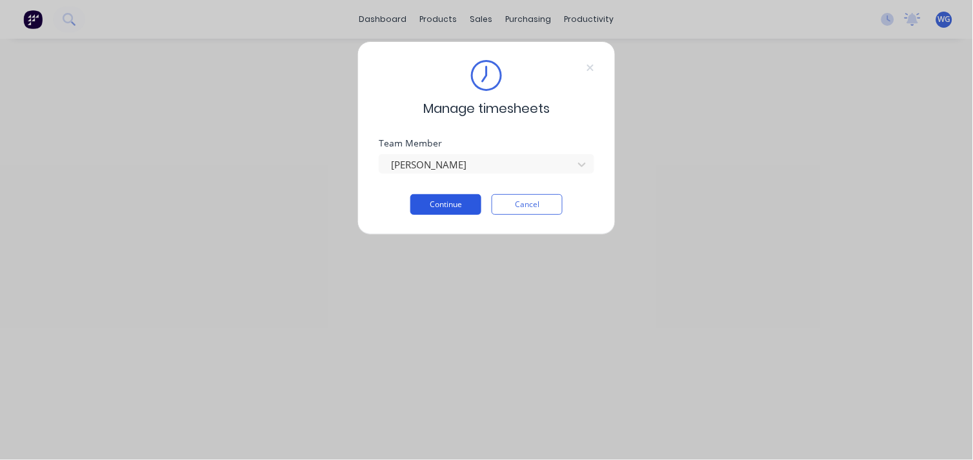
click at [426, 208] on button "Continue" at bounding box center [445, 204] width 71 height 21
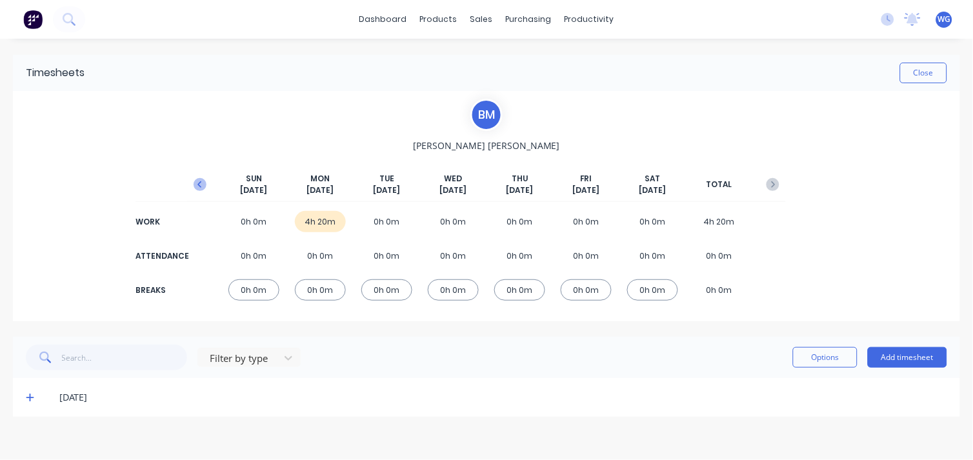
click at [199, 184] on icon "button" at bounding box center [199, 184] width 4 height 6
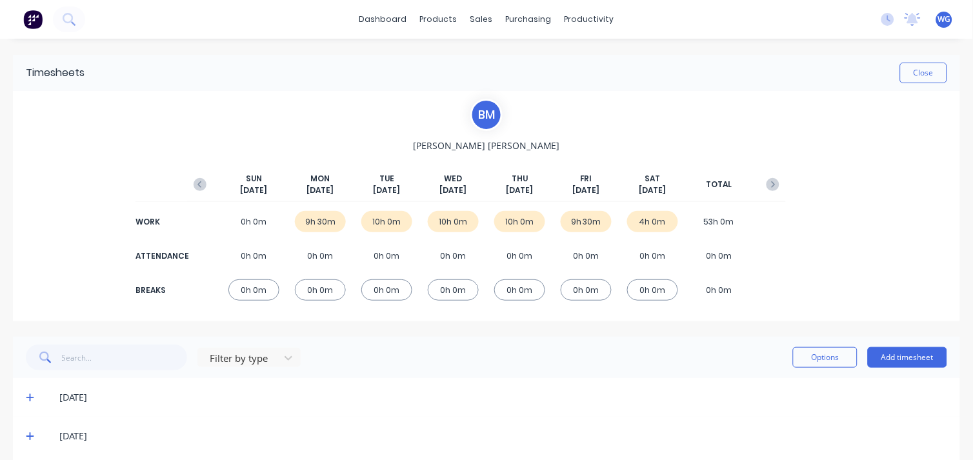
drag, startPoint x: 581, startPoint y: 210, endPoint x: 546, endPoint y: 252, distance: 54.5
click at [579, 210] on div "WORK 0h 0m 9h 30m 10h 0m 10h 0m 10h 0m 9h 30m 4h 0m 53h 0m" at bounding box center [486, 221] width 599 height 29
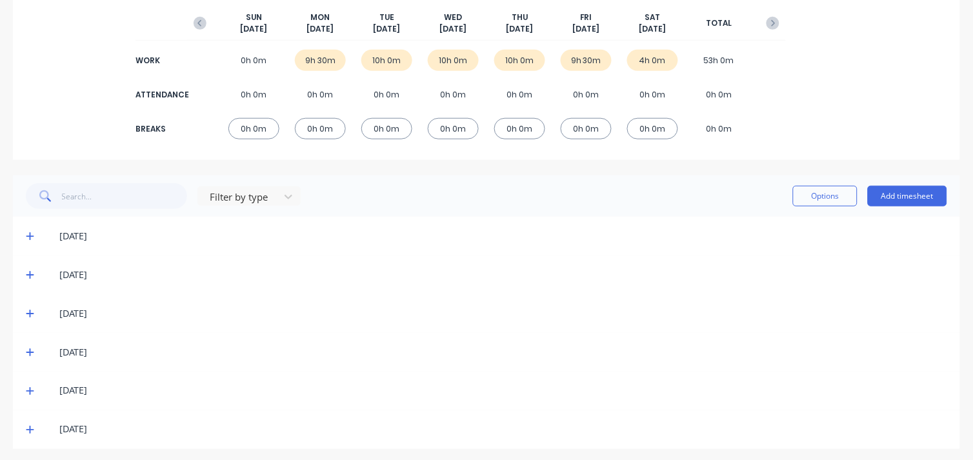
scroll to position [166, 0]
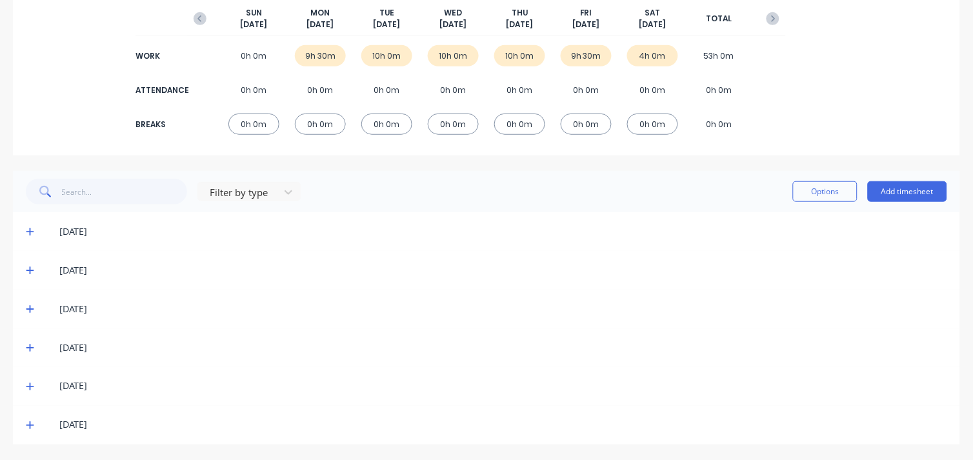
click at [28, 382] on icon at bounding box center [30, 386] width 8 height 9
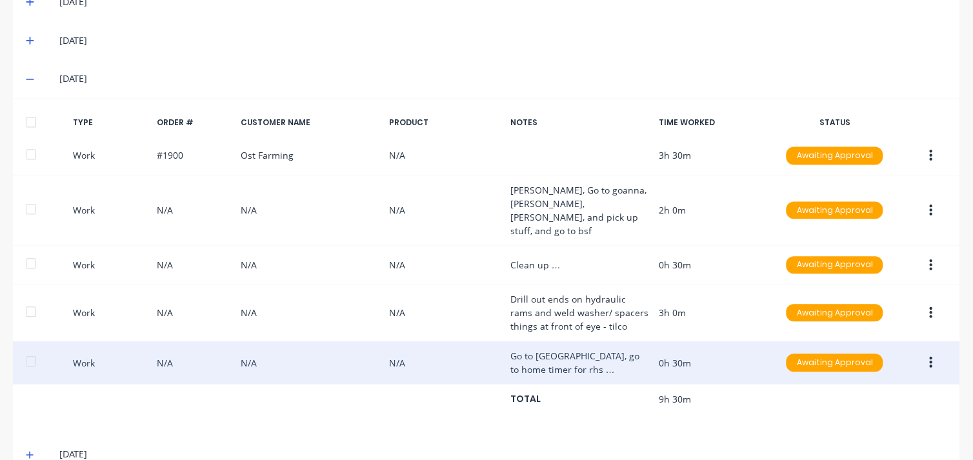
scroll to position [490, 0]
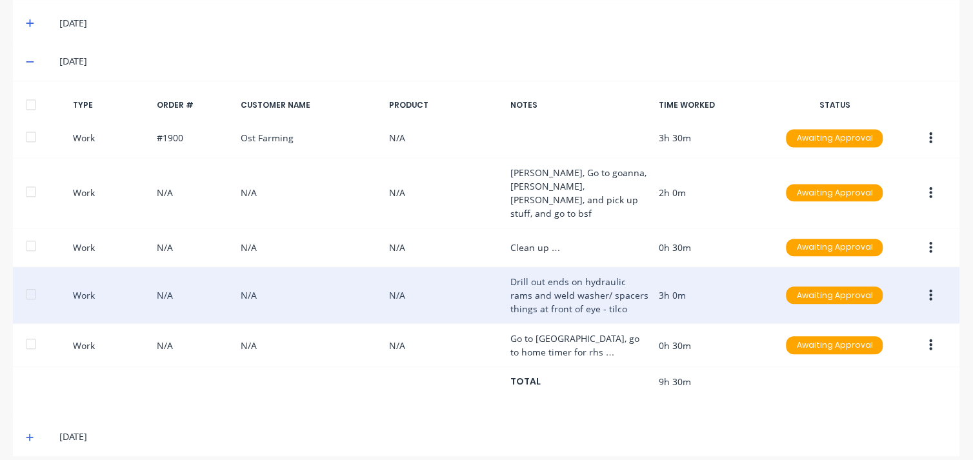
click at [301, 279] on div "Work N/A N/A N/A Drill out ends on hydraulic rams and weld washer/ spacers thin…" at bounding box center [486, 296] width 947 height 57
click at [930, 289] on icon "button" at bounding box center [931, 296] width 3 height 14
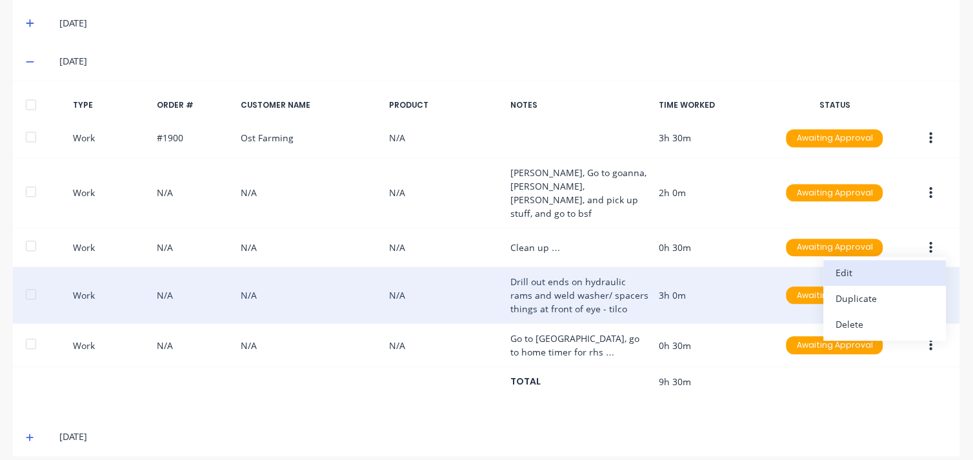
click at [835, 264] on div "Edit" at bounding box center [884, 273] width 99 height 19
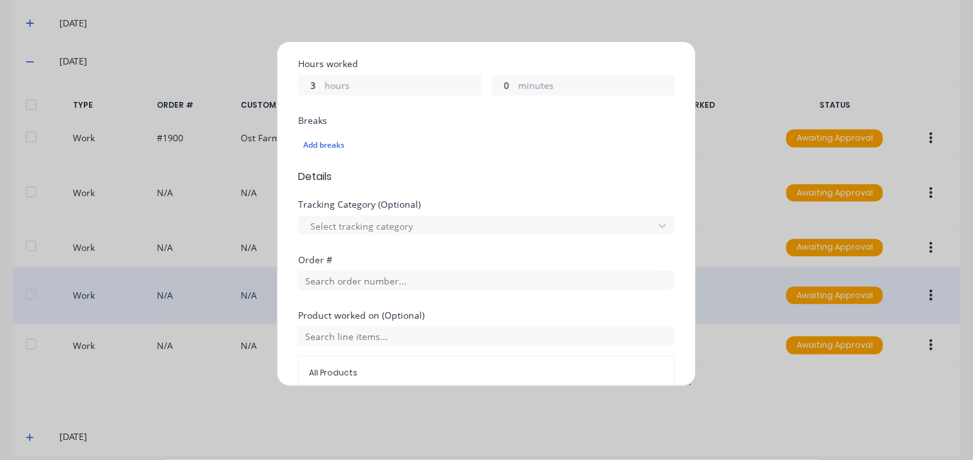
scroll to position [286, 0]
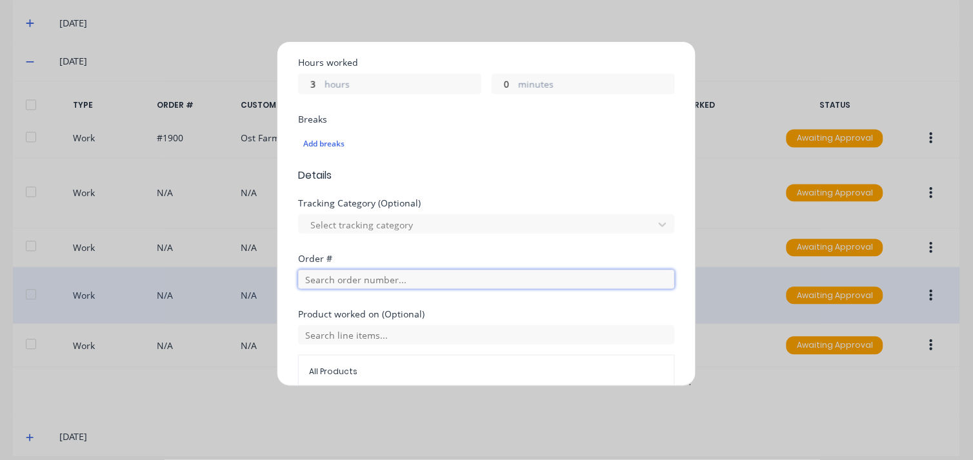
click at [344, 274] on input "text" at bounding box center [486, 279] width 377 height 19
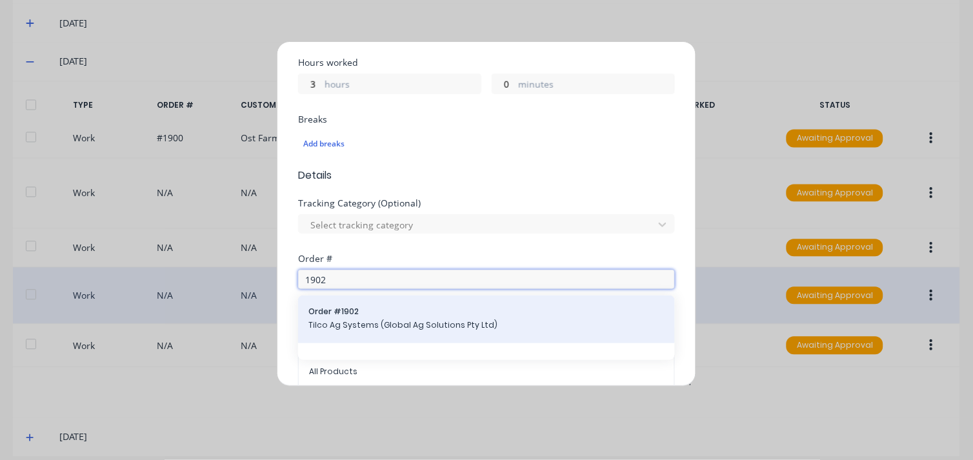
type input "1902"
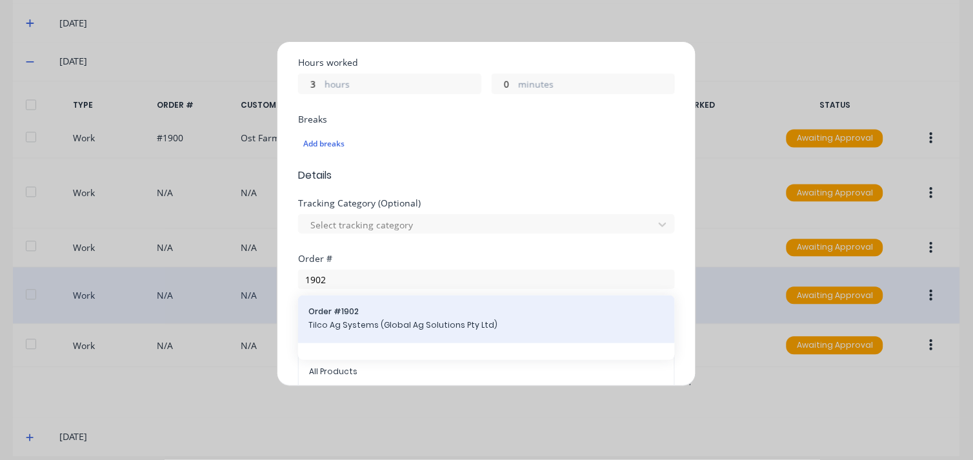
click at [364, 311] on span "Order # 1902" at bounding box center [486, 312] width 356 height 12
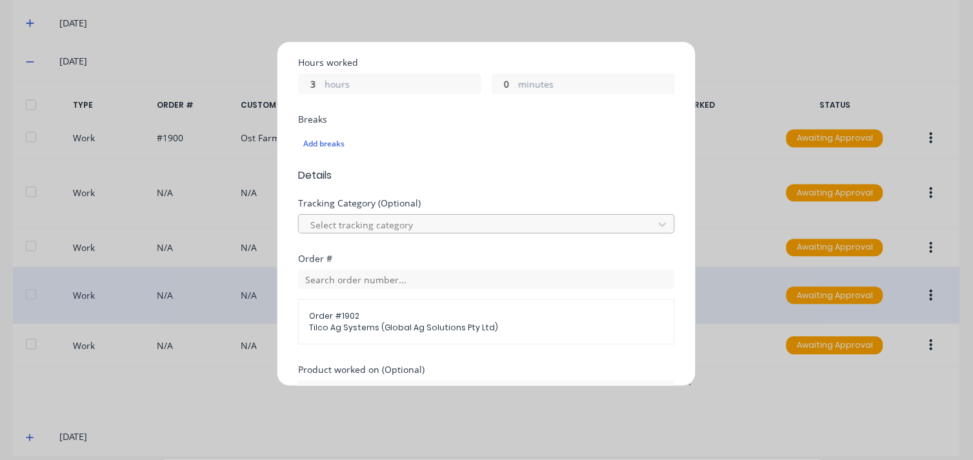
scroll to position [465, 0]
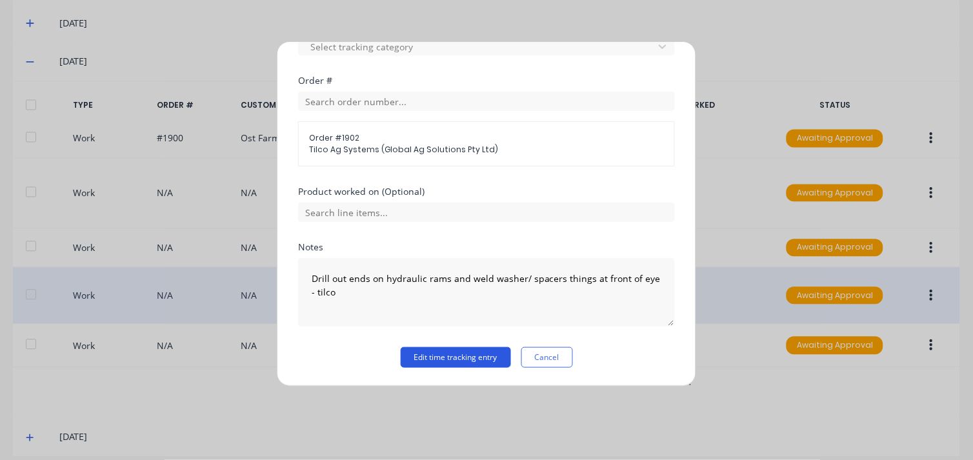
click at [464, 357] on button "Edit time tracking entry" at bounding box center [456, 357] width 110 height 21
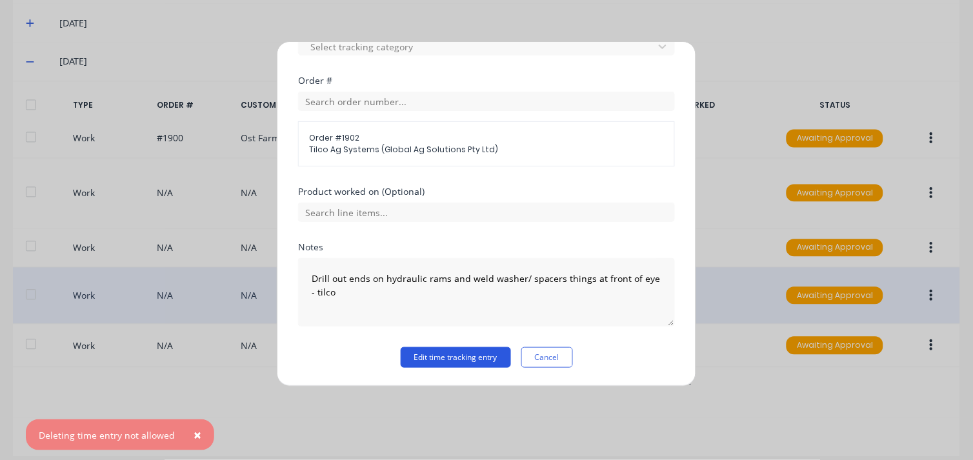
click at [448, 357] on button "Edit time tracking entry" at bounding box center [456, 357] width 110 height 21
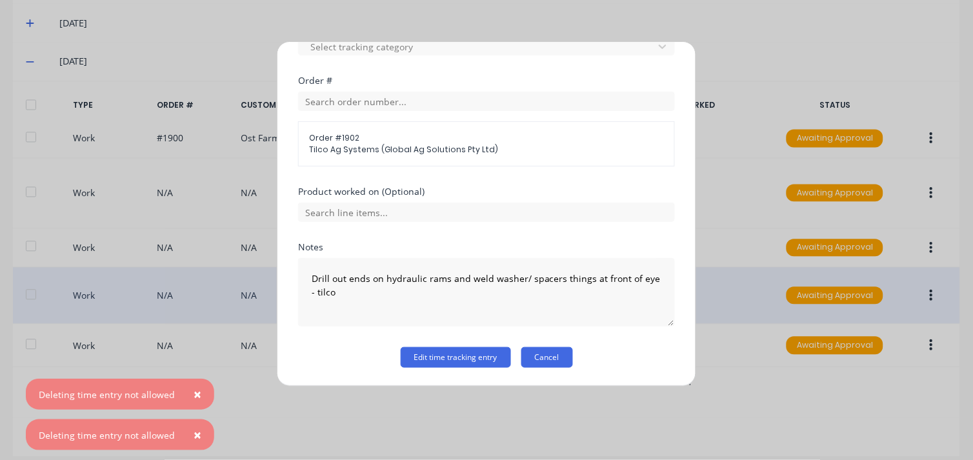
click at [550, 356] on button "Cancel" at bounding box center [547, 357] width 52 height 21
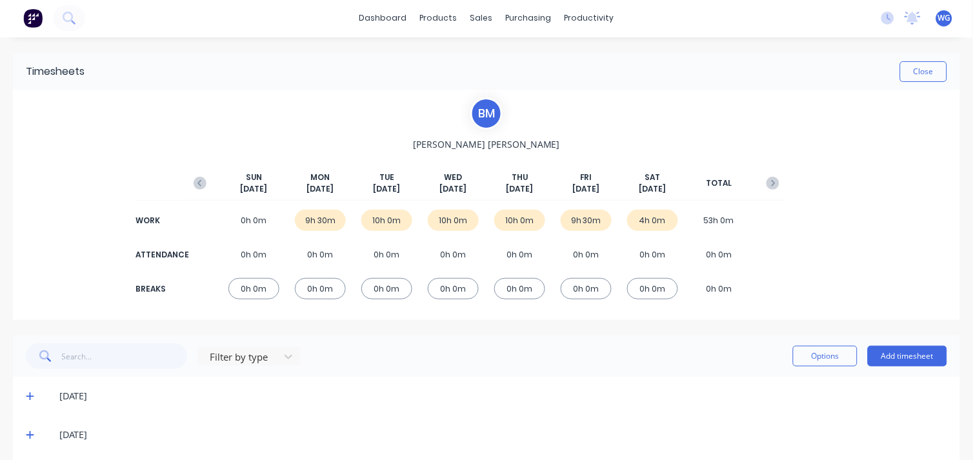
scroll to position [0, 0]
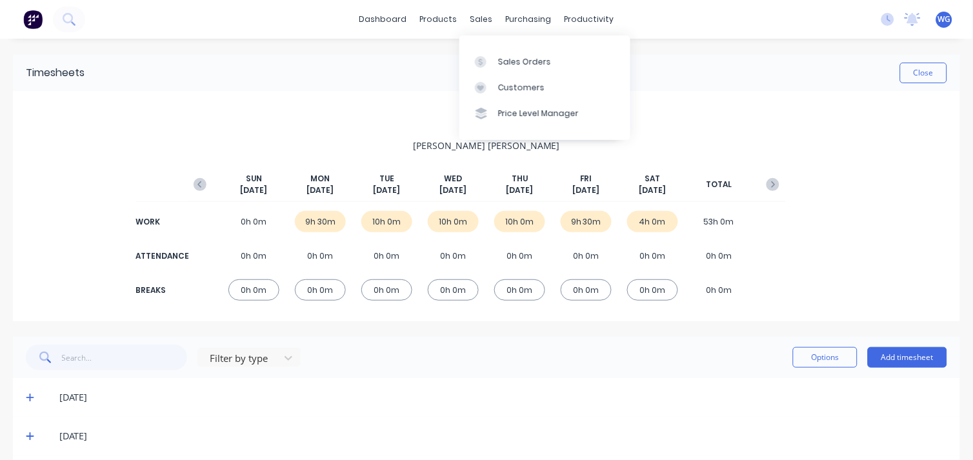
drag, startPoint x: 478, startPoint y: 18, endPoint x: 491, endPoint y: 46, distance: 30.6
click at [478, 18] on div "sales" at bounding box center [481, 19] width 35 height 19
click at [497, 59] on link "Sales Orders" at bounding box center [544, 61] width 171 height 26
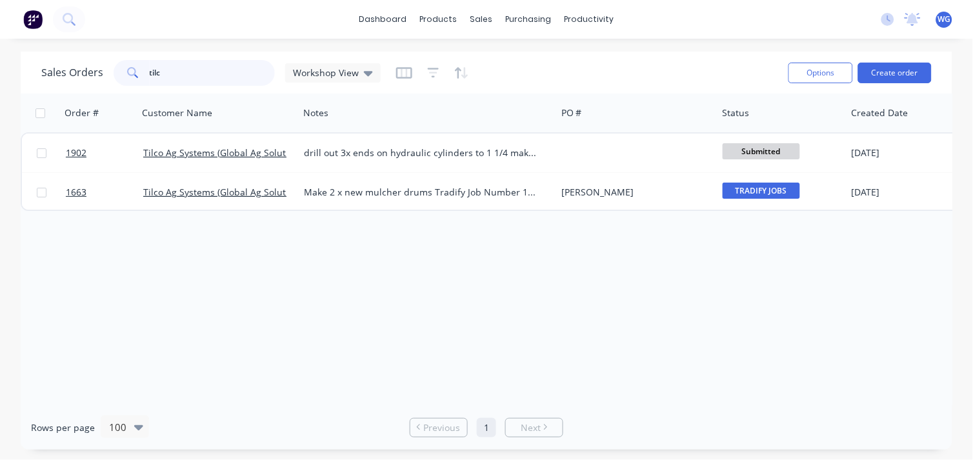
drag, startPoint x: 190, startPoint y: 79, endPoint x: 95, endPoint y: 61, distance: 96.4
click at [95, 61] on div "Sales Orders tilc Workshop View" at bounding box center [210, 73] width 339 height 26
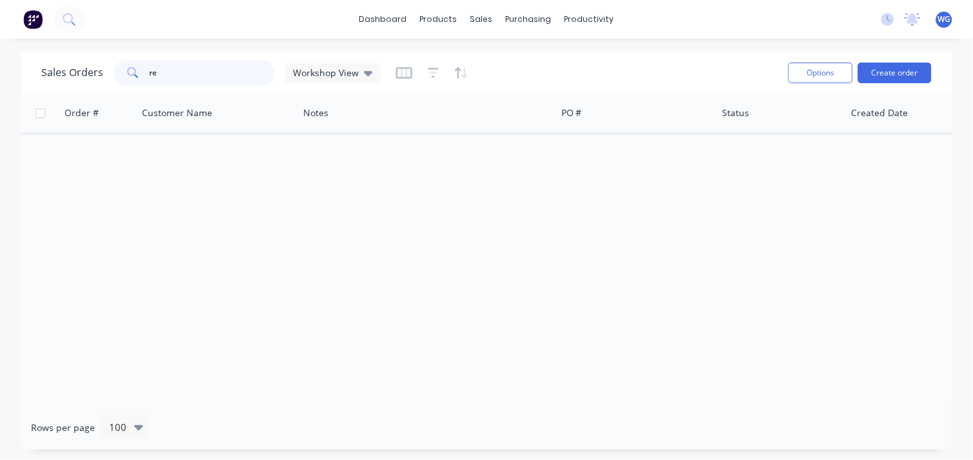
type input "r"
type input "1905"
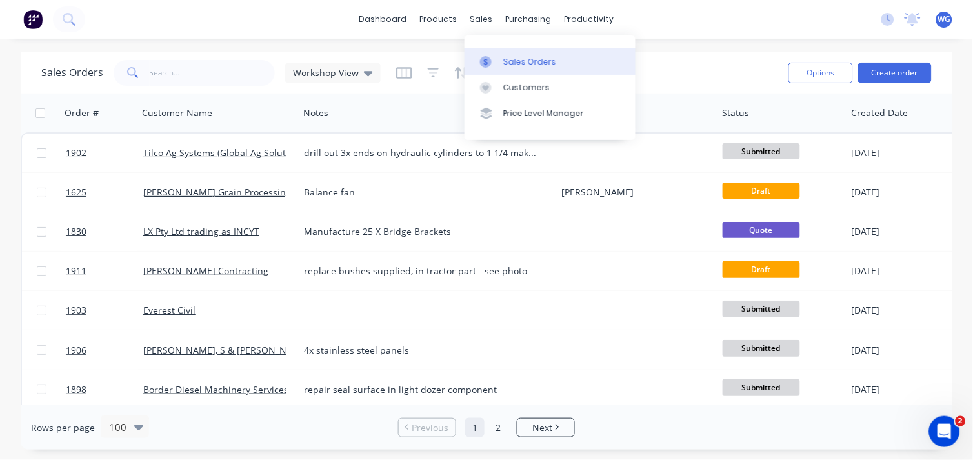
click at [505, 57] on div "Sales Orders" at bounding box center [529, 62] width 53 height 12
click at [166, 70] on input "text" at bounding box center [213, 73] width 126 height 26
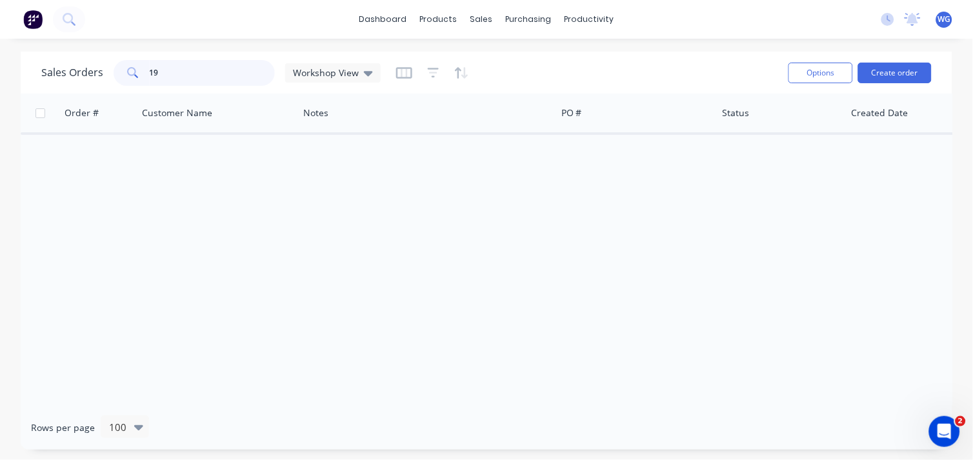
type input "1"
click at [155, 71] on input "relands" at bounding box center [213, 73] width 126 height 26
type input "redlands"
drag, startPoint x: 195, startPoint y: 71, endPoint x: 91, endPoint y: 73, distance: 104.5
click at [91, 73] on div "Sales Orders redlands Workshop View" at bounding box center [210, 73] width 339 height 26
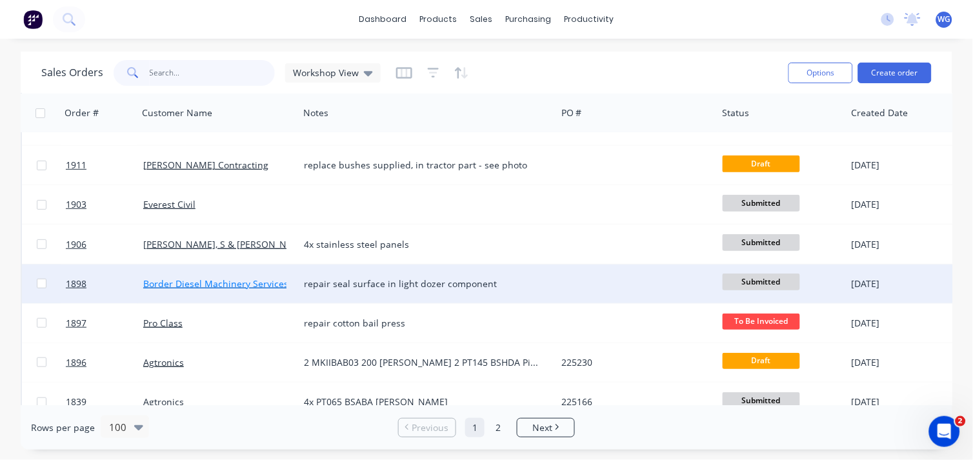
scroll to position [72, 0]
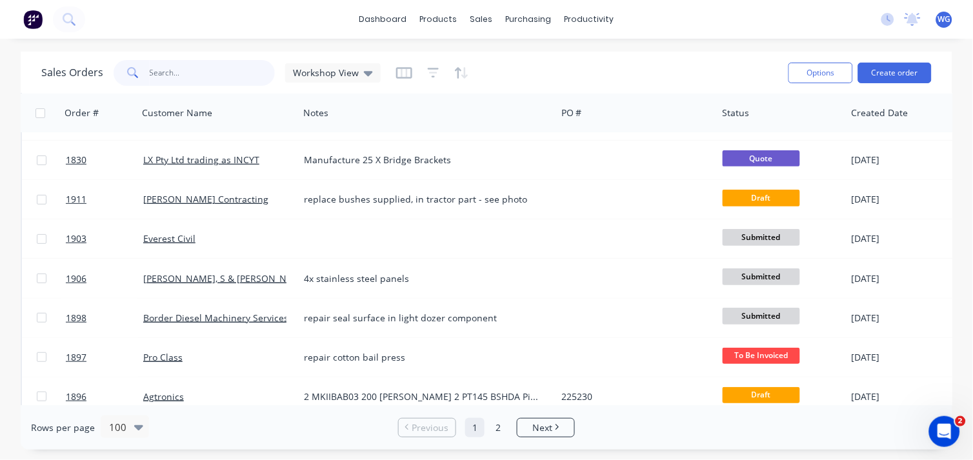
click at [157, 72] on input "text" at bounding box center [213, 73] width 126 height 26
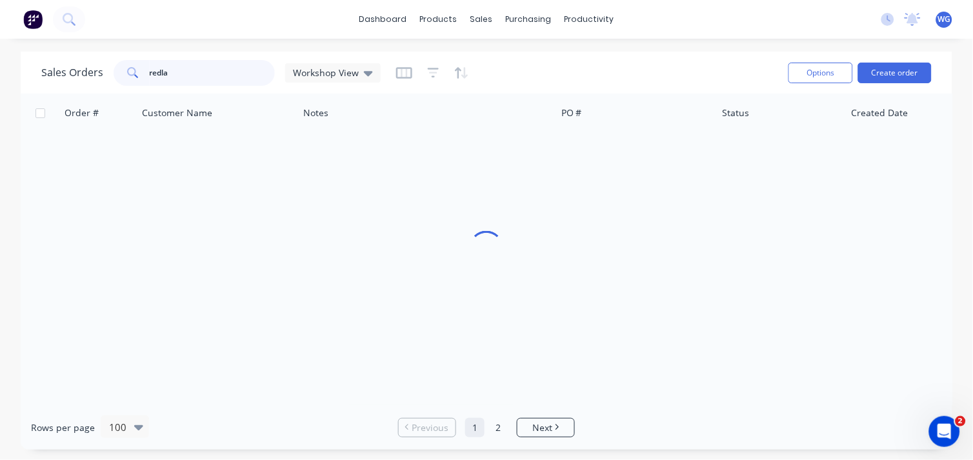
scroll to position [0, 0]
type input "r"
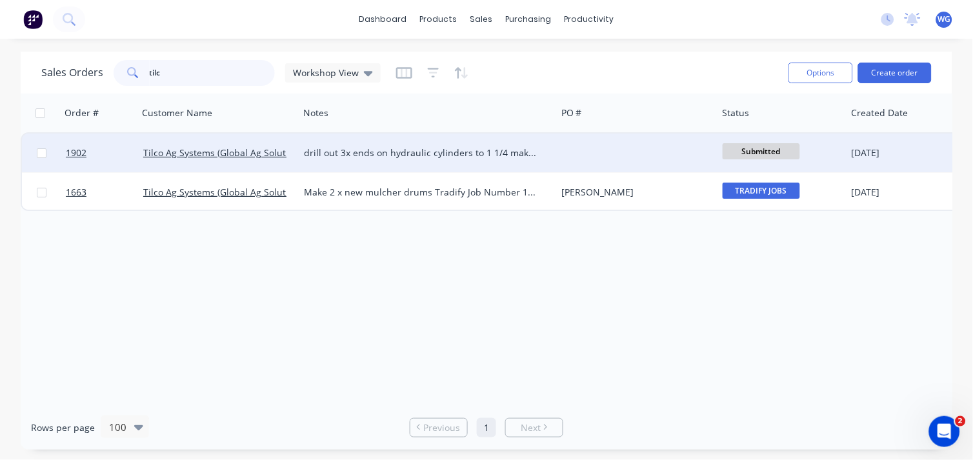
type input "tilc"
click at [550, 158] on div "drill out 3x ends on hydraulic cylinders to 1 1/4 make washes to weld on ends o…" at bounding box center [427, 152] width 247 height 13
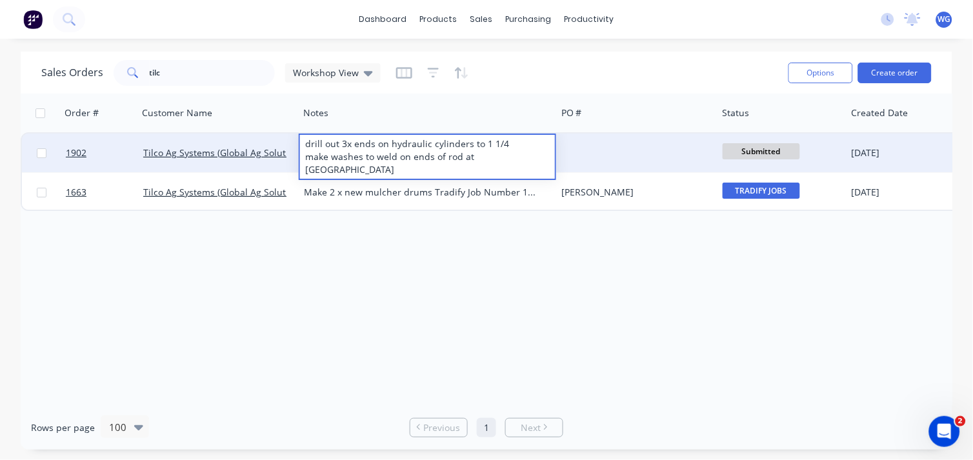
click at [656, 150] on div at bounding box center [636, 153] width 161 height 39
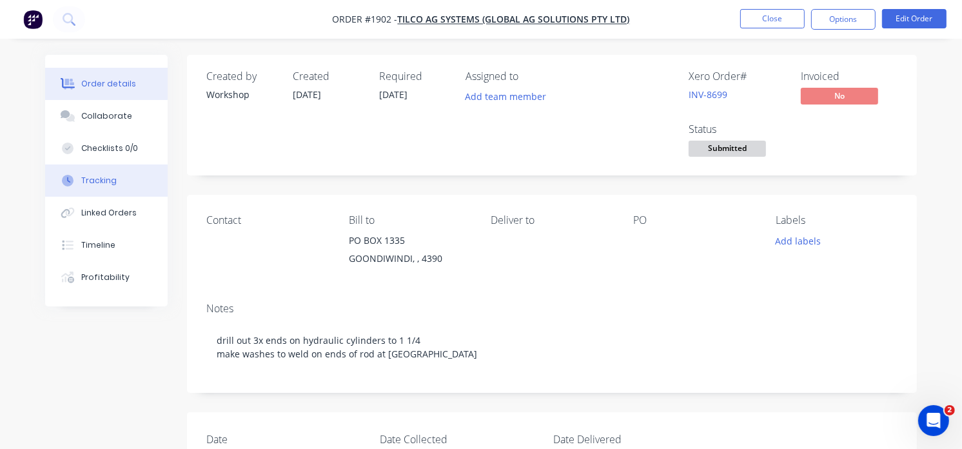
click at [89, 179] on div "Tracking" at bounding box center [98, 181] width 35 height 12
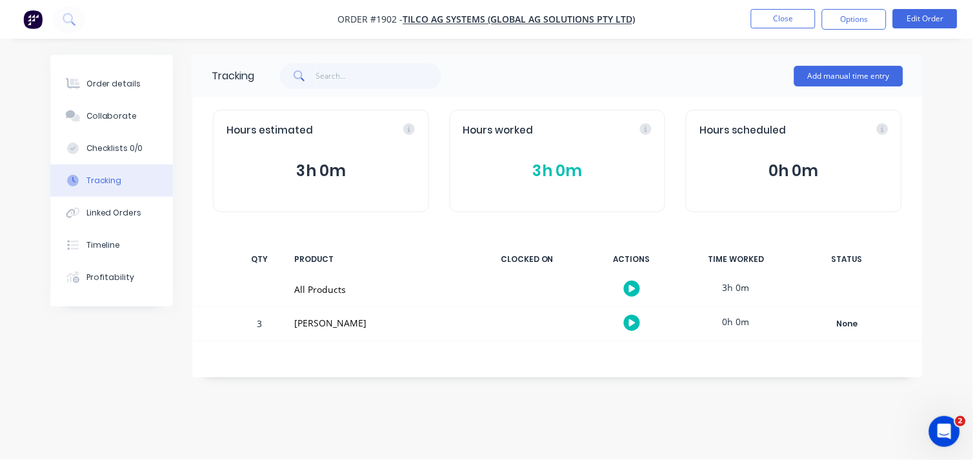
click at [39, 16] on img "button" at bounding box center [32, 19] width 19 height 19
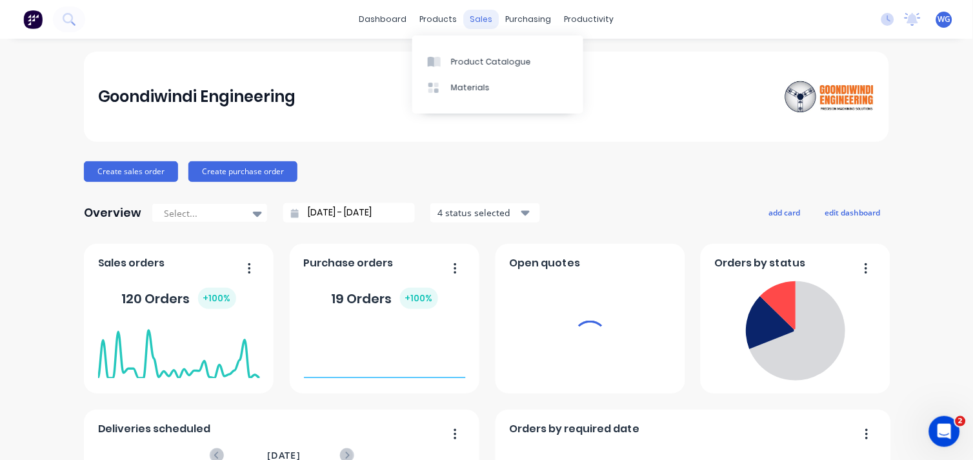
click at [481, 29] on div "dashboard products sales purchasing productivity dashboard products Product Cat…" at bounding box center [486, 19] width 973 height 39
click at [479, 26] on div "sales" at bounding box center [481, 19] width 35 height 19
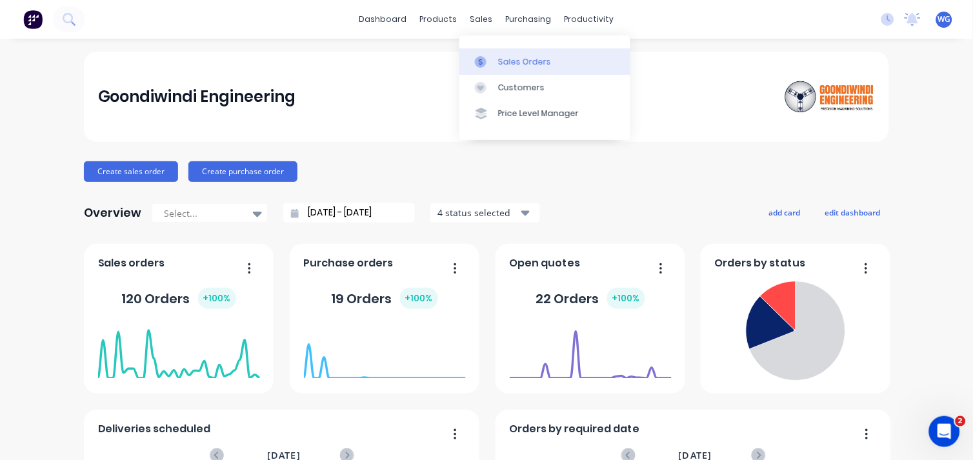
click at [493, 56] on div at bounding box center [484, 62] width 19 height 12
